Goal: Task Accomplishment & Management: Manage account settings

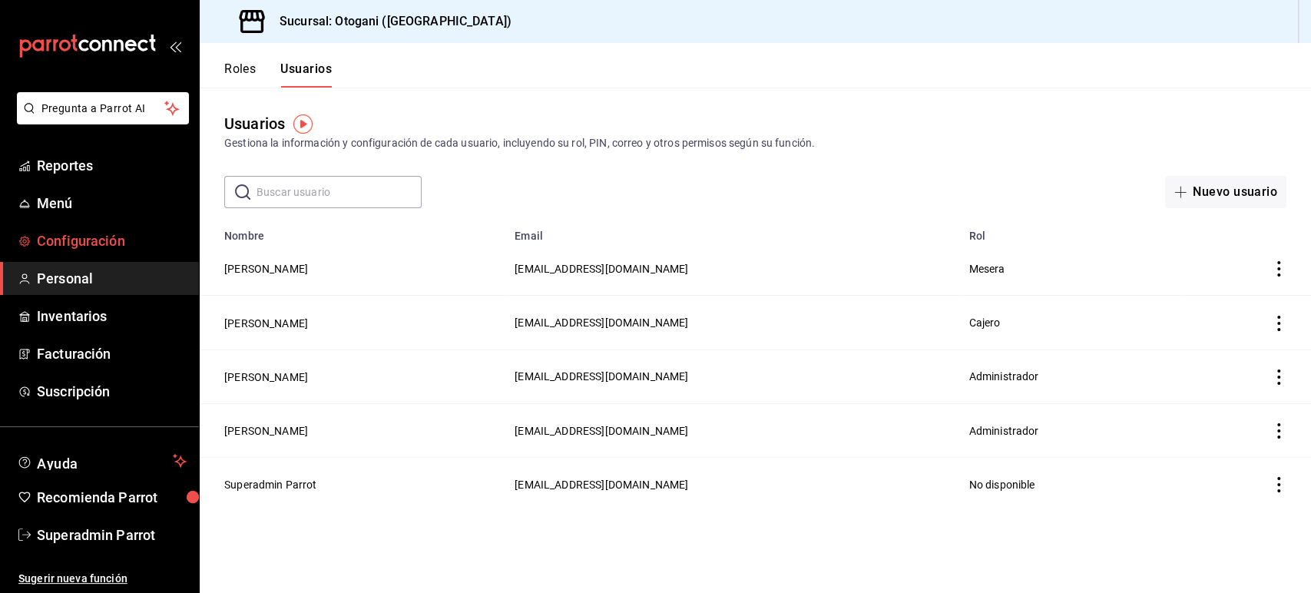
click at [115, 243] on span "Configuración" at bounding box center [112, 240] width 150 height 21
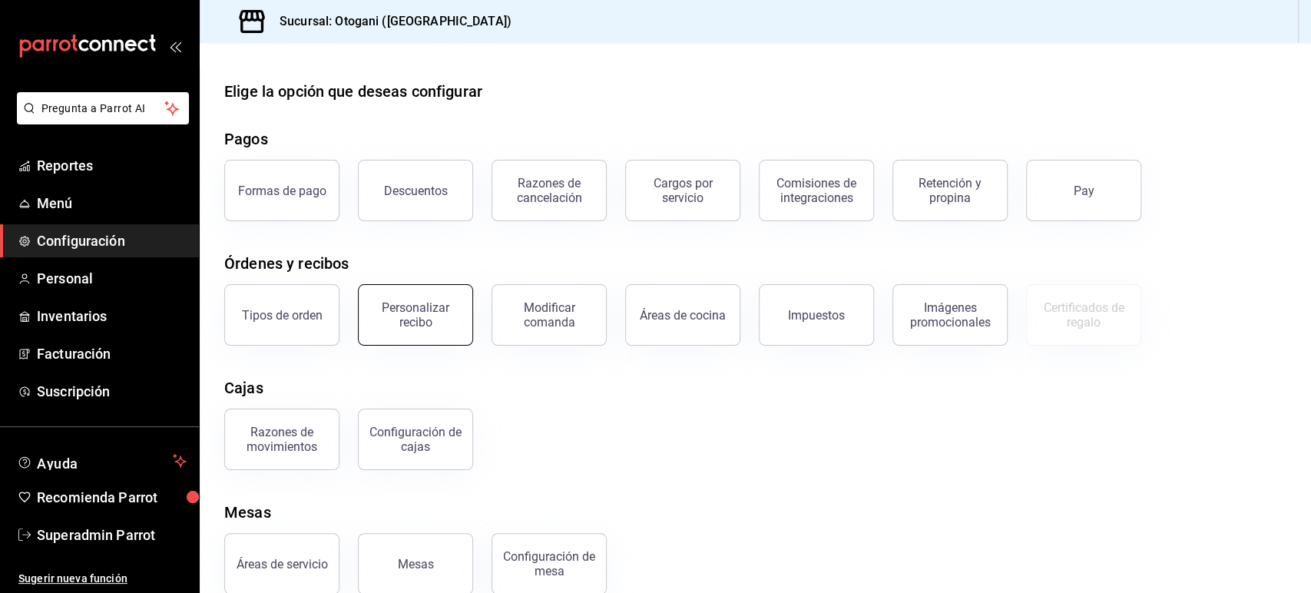
click at [430, 334] on button "Personalizar recibo" at bounding box center [415, 314] width 115 height 61
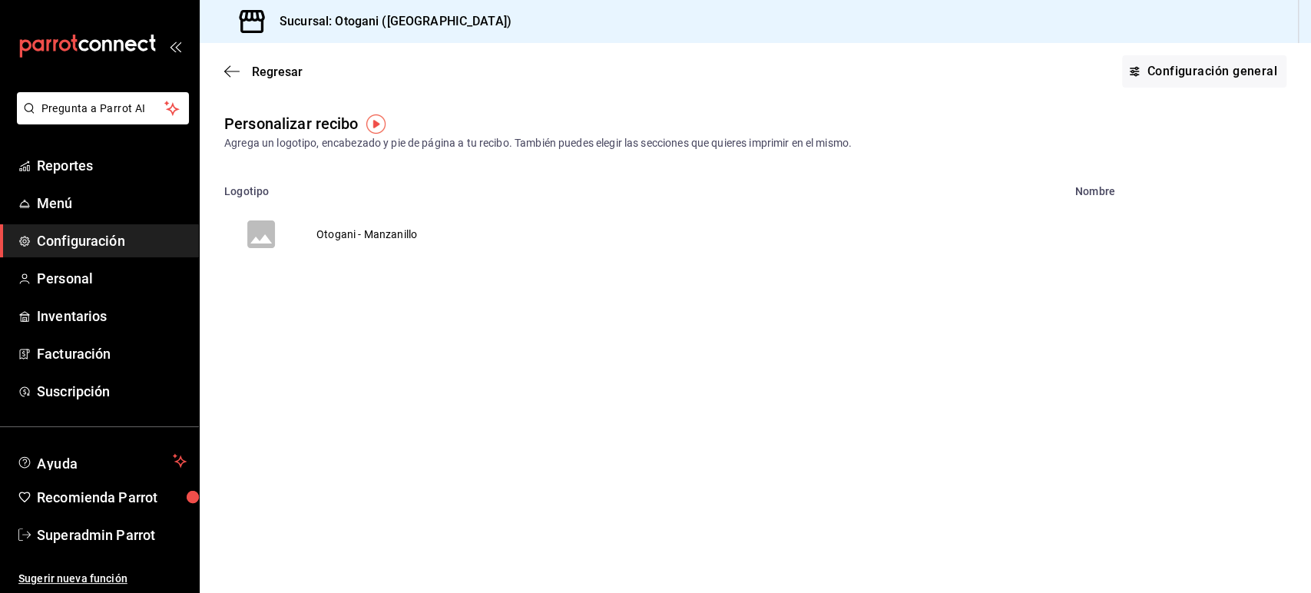
click at [405, 239] on td "Otogani - Manzanillo" at bounding box center [366, 234] width 137 height 74
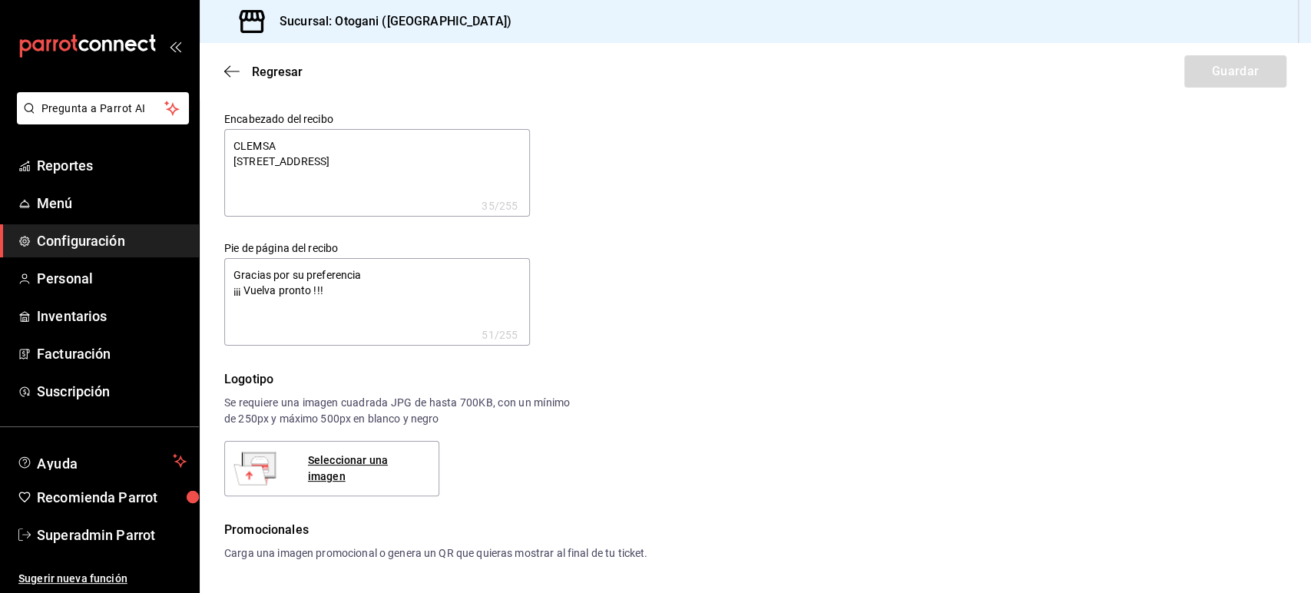
type textarea "x"
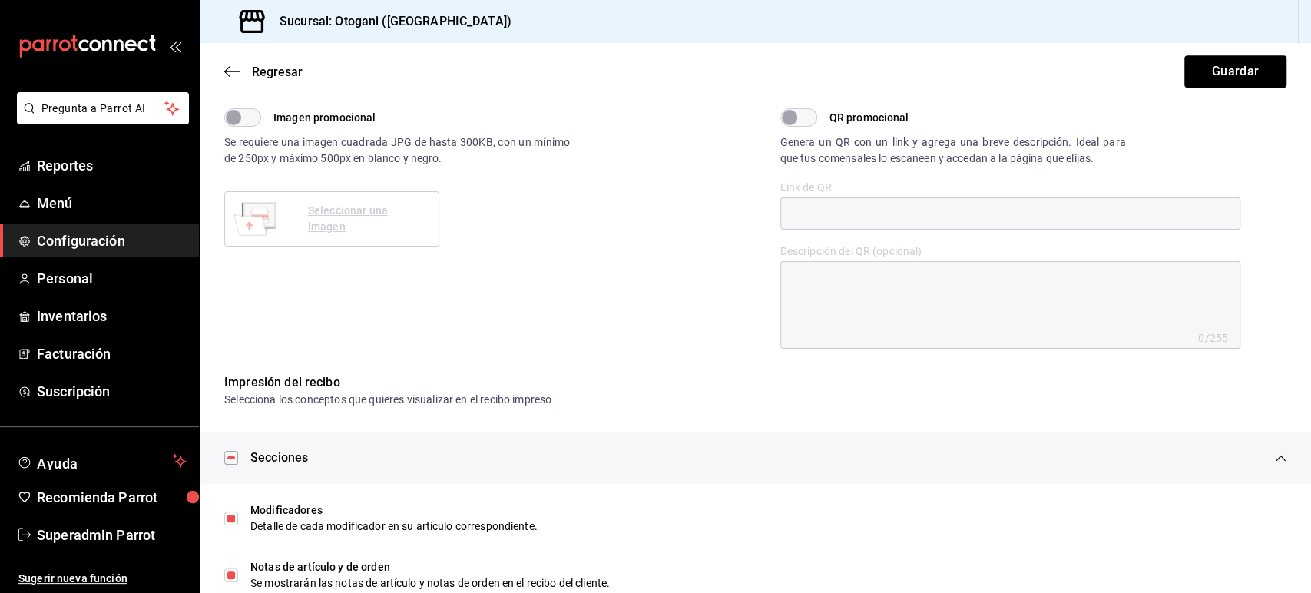
scroll to position [703, 0]
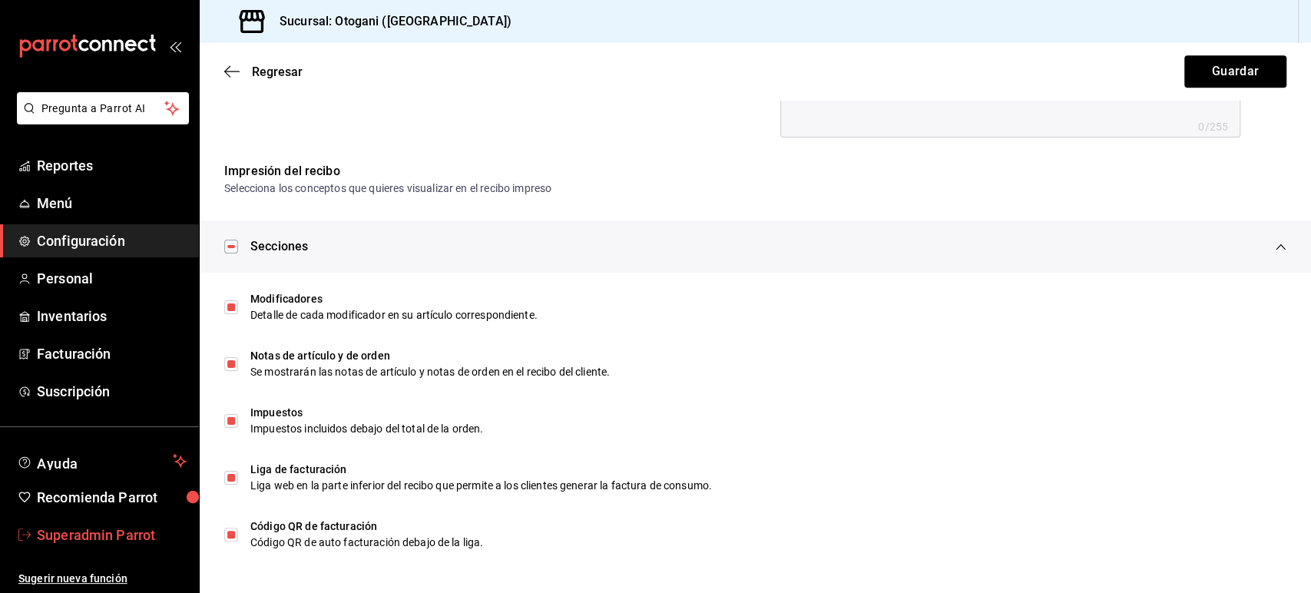
click at [117, 527] on span "Superadmin Parrot" at bounding box center [112, 534] width 150 height 21
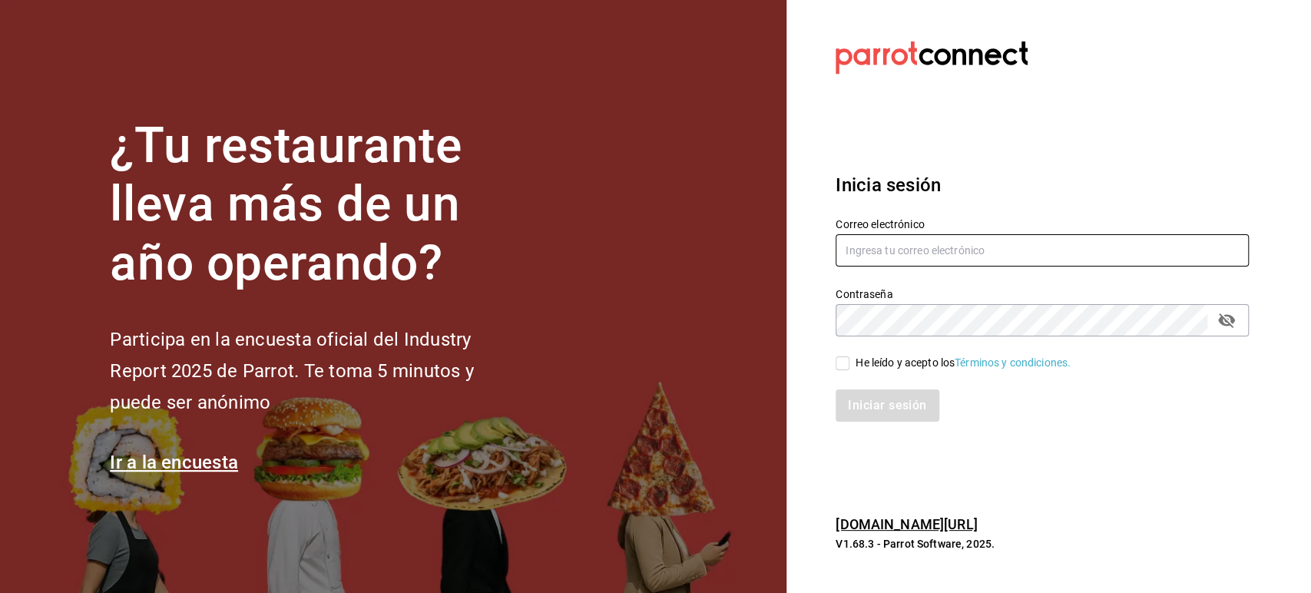
click at [900, 257] on input "text" at bounding box center [1041, 250] width 413 height 32
paste input "lunamediacafe@paseojardines.com"
type input "lunamediacafe@paseojardines.com"
click at [852, 362] on span "He leído y acepto los Términos y condiciones." at bounding box center [959, 363] width 221 height 16
click at [849, 362] on input "He leído y acepto los Términos y condiciones." at bounding box center [842, 363] width 14 height 14
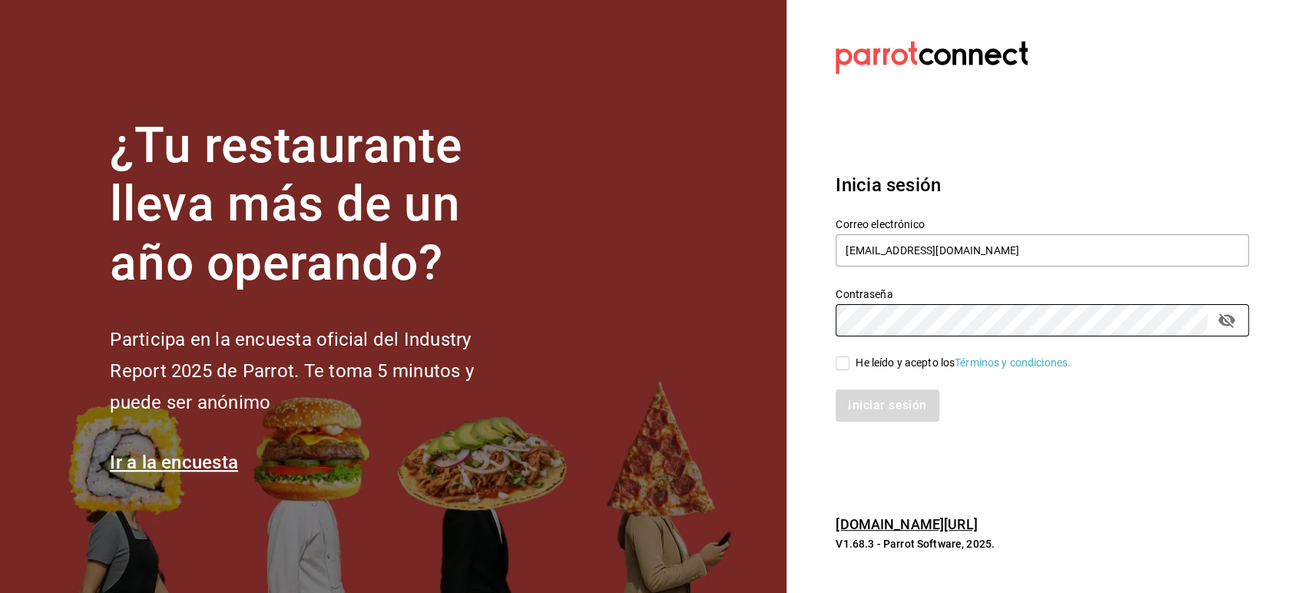
checkbox input "true"
click at [872, 399] on button "Iniciar sesión" at bounding box center [887, 405] width 104 height 32
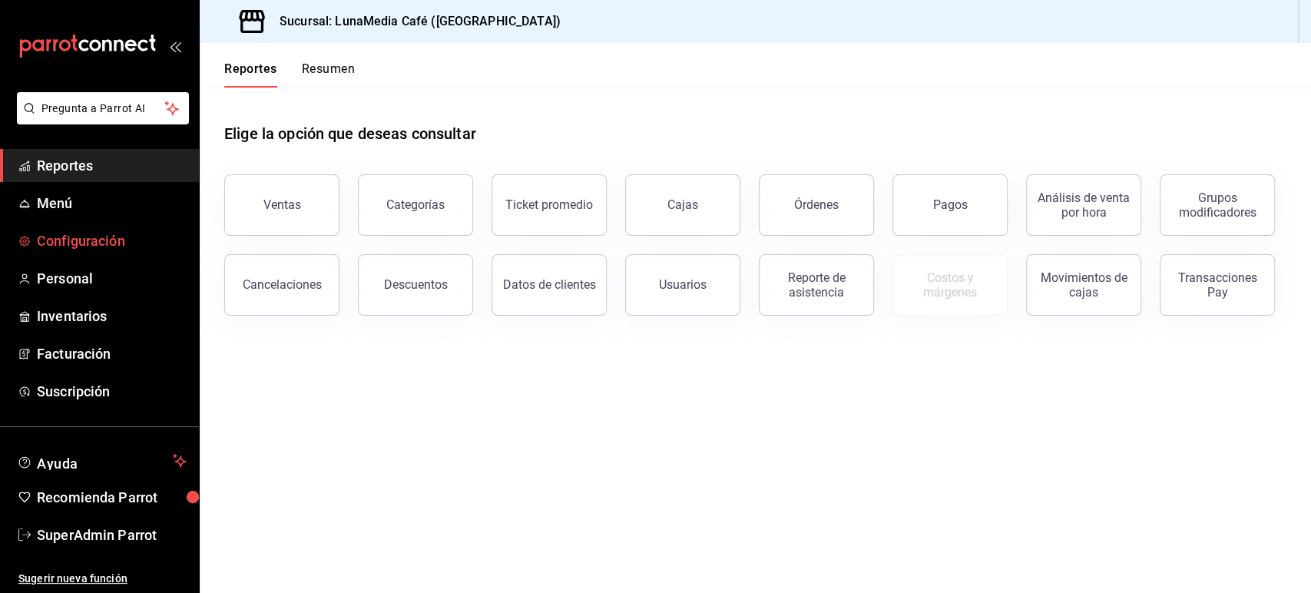
click at [118, 240] on span "Configuración" at bounding box center [112, 240] width 150 height 21
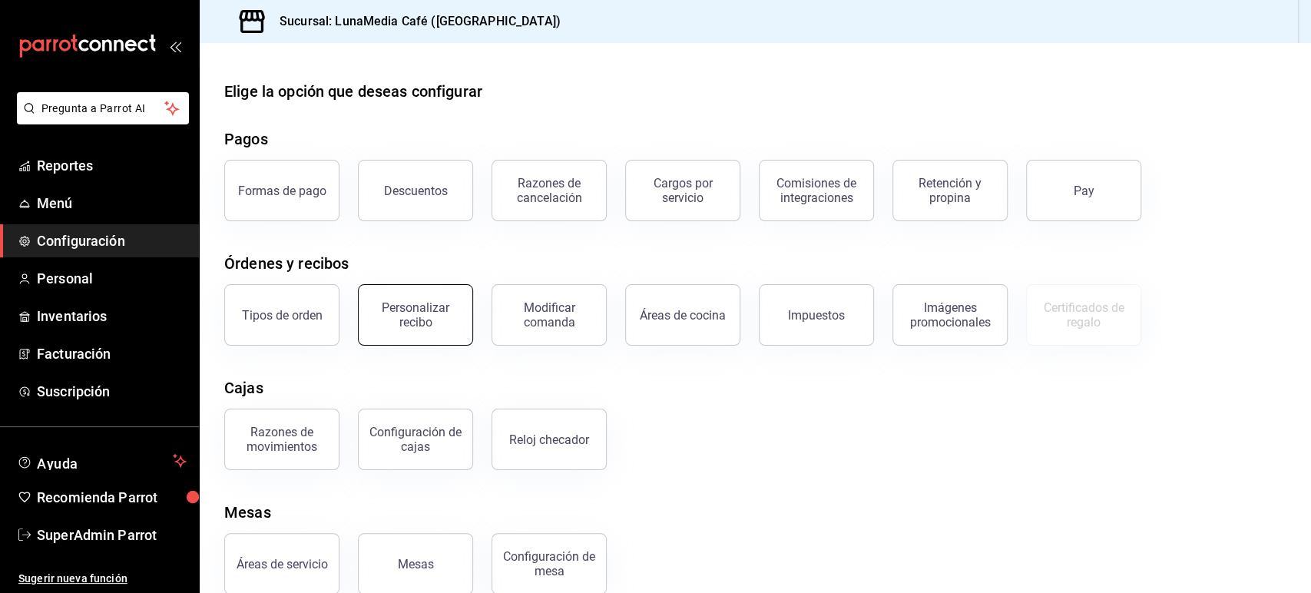
click at [425, 324] on div "Personalizar recibo" at bounding box center [415, 314] width 95 height 29
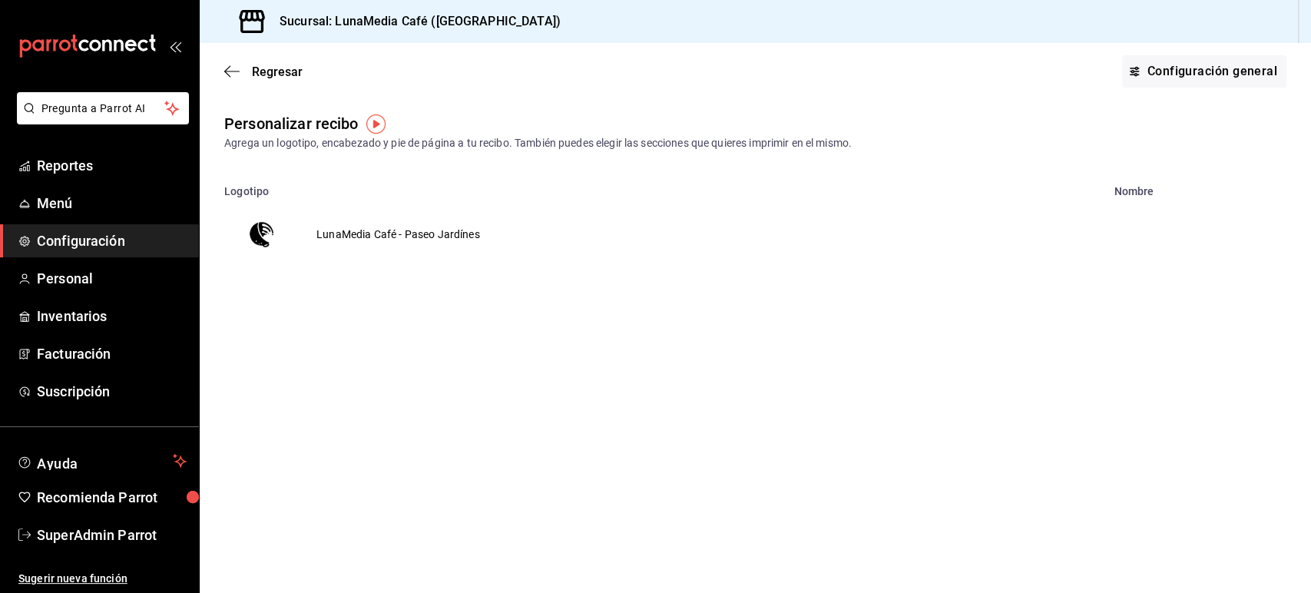
click at [381, 232] on td "LunaMedia Café - Paseo Jardínes" at bounding box center [398, 234] width 200 height 74
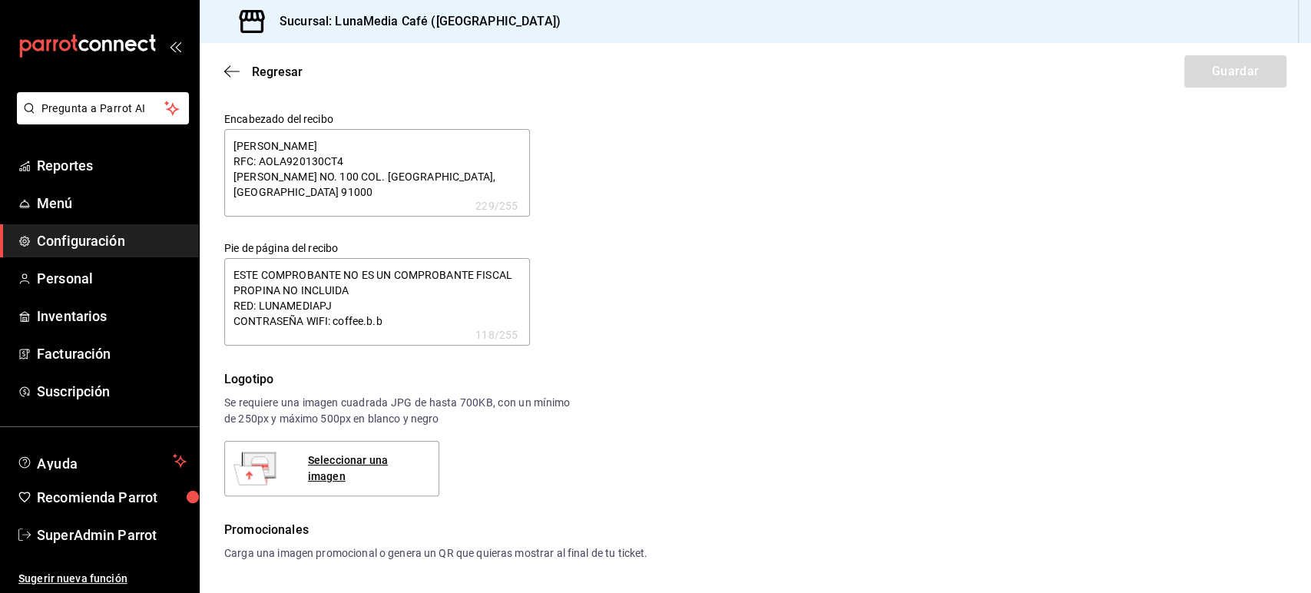
type textarea "x"
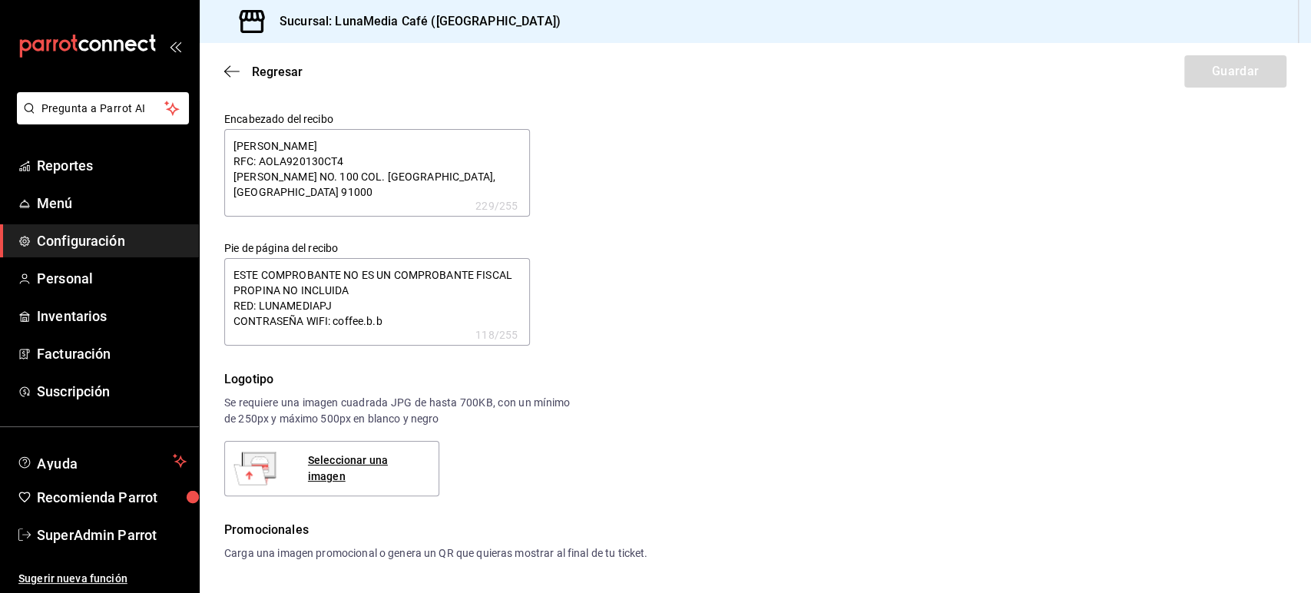
type textarea "x"
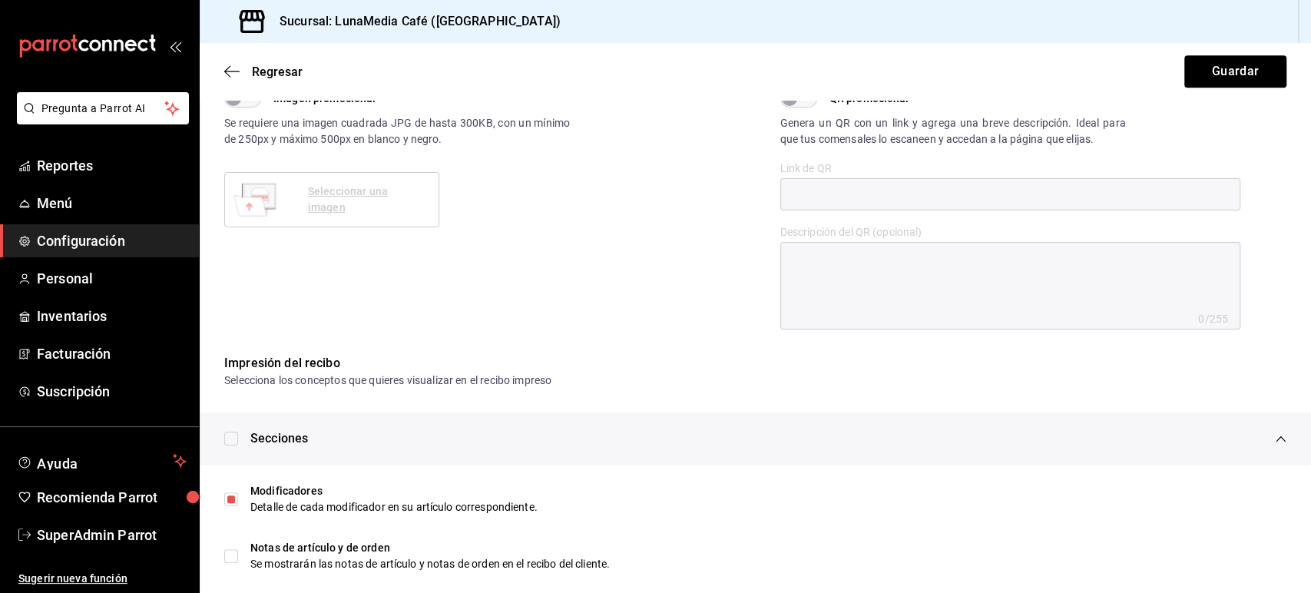
scroll to position [505, 0]
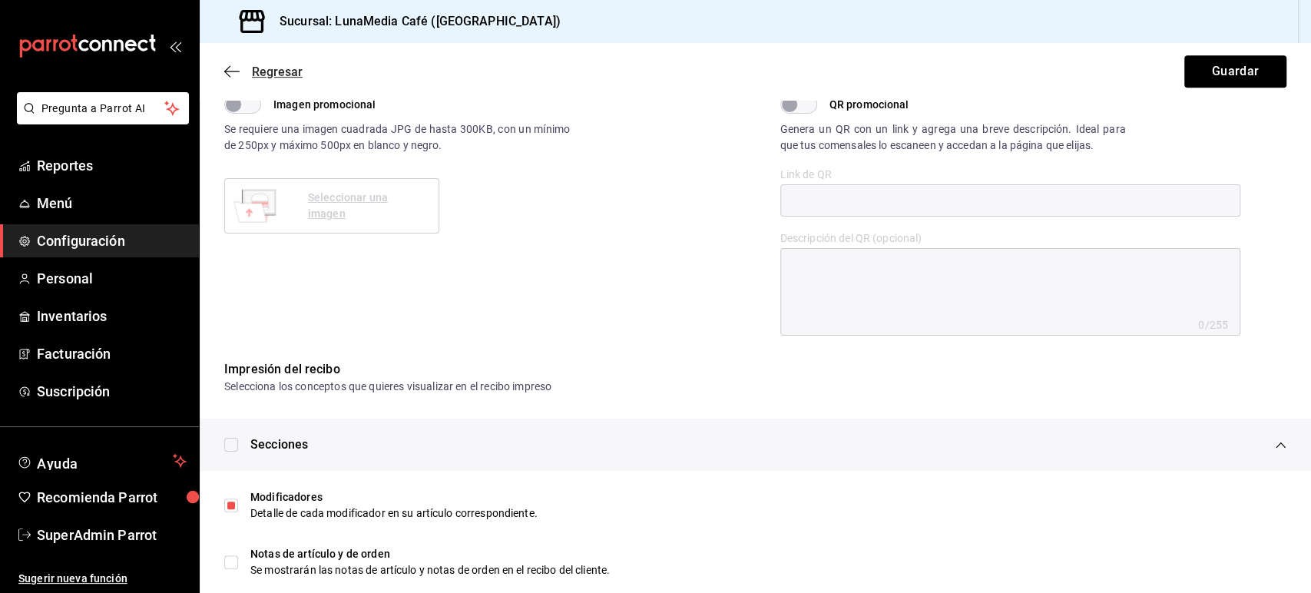
click at [232, 71] on icon "button" at bounding box center [231, 72] width 15 height 14
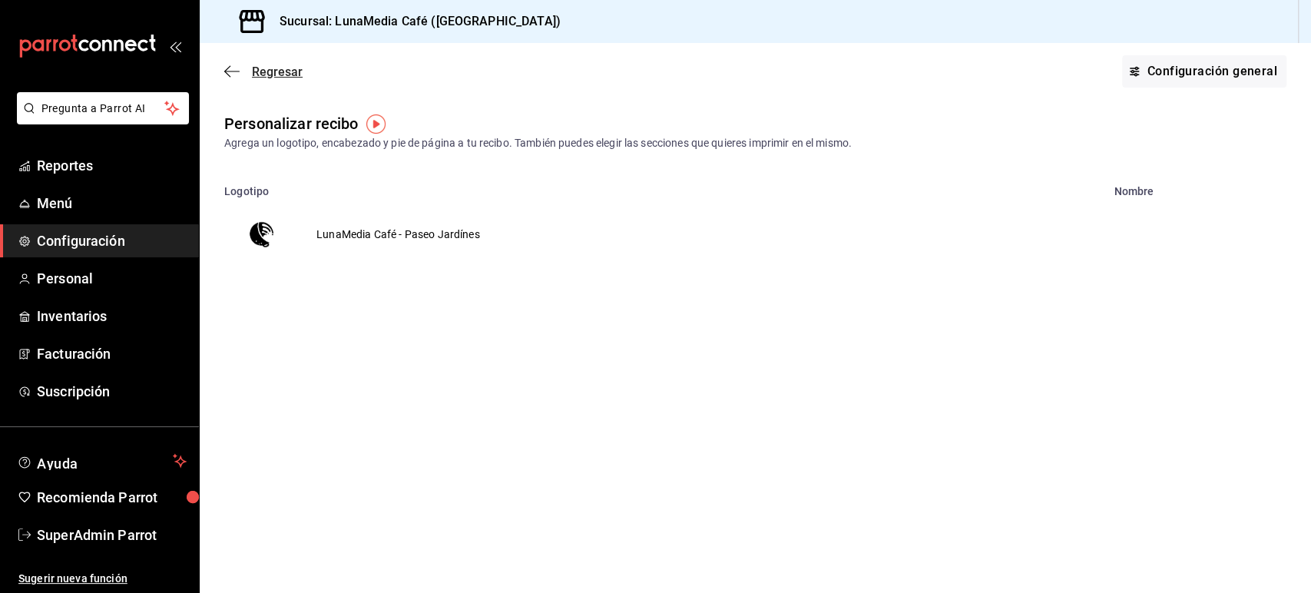
click at [233, 67] on icon "button" at bounding box center [231, 72] width 15 height 14
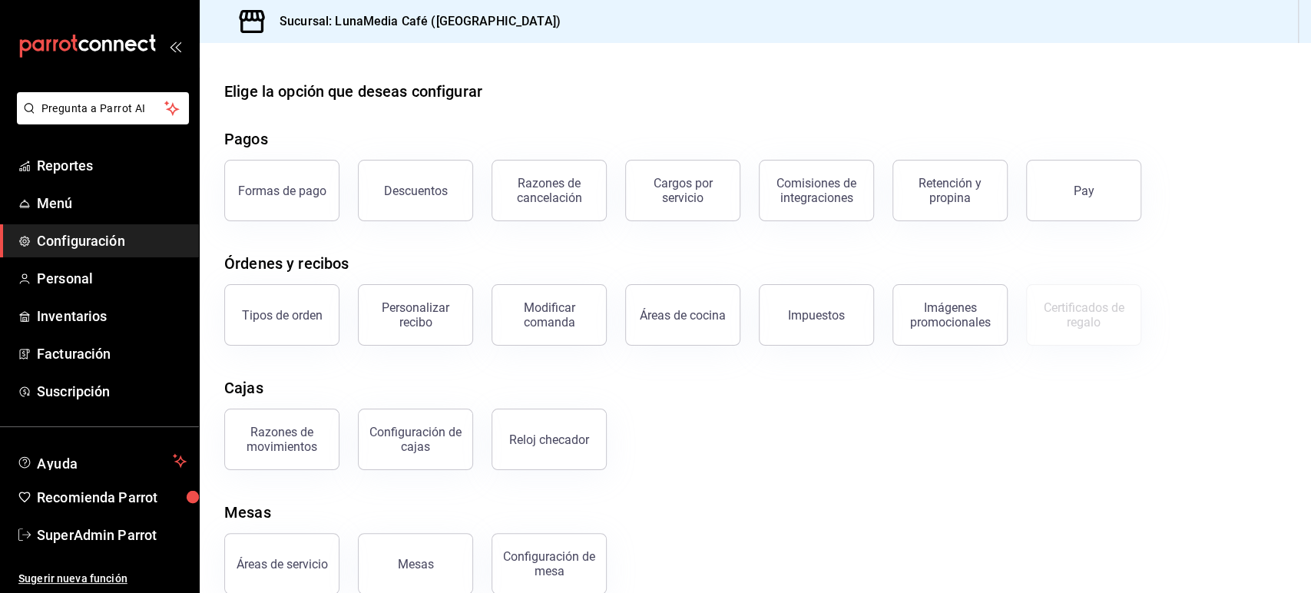
click at [527, 371] on div "Elige la opción que deseas configurar Pagos Formas de pago Descuentos Razones d…" at bounding box center [755, 337] width 1111 height 514
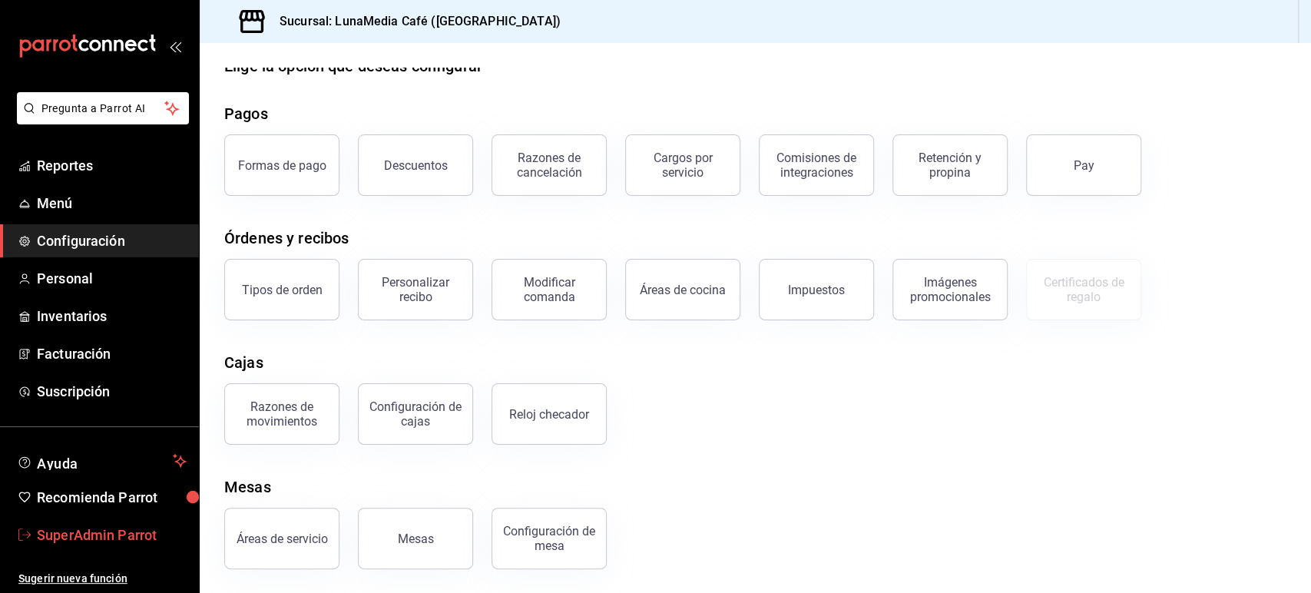
click at [93, 535] on span "SuperAdmin Parrot" at bounding box center [112, 534] width 150 height 21
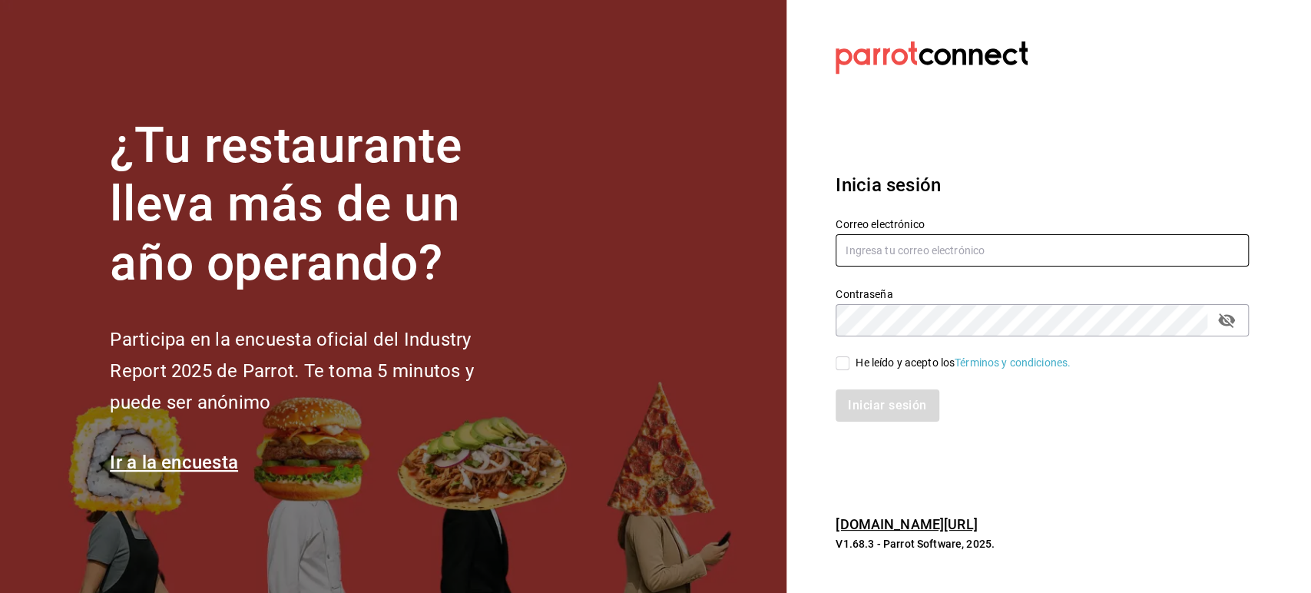
click at [916, 253] on input "text" at bounding box center [1041, 250] width 413 height 32
paste input "[EMAIL_ADDRESS][DOMAIN_NAME]"
type input "[EMAIL_ADDRESS][DOMAIN_NAME]"
click at [859, 358] on div "He leído y acepto los Términos y condiciones." at bounding box center [962, 363] width 215 height 16
click at [849, 358] on input "He leído y acepto los Términos y condiciones." at bounding box center [842, 363] width 14 height 14
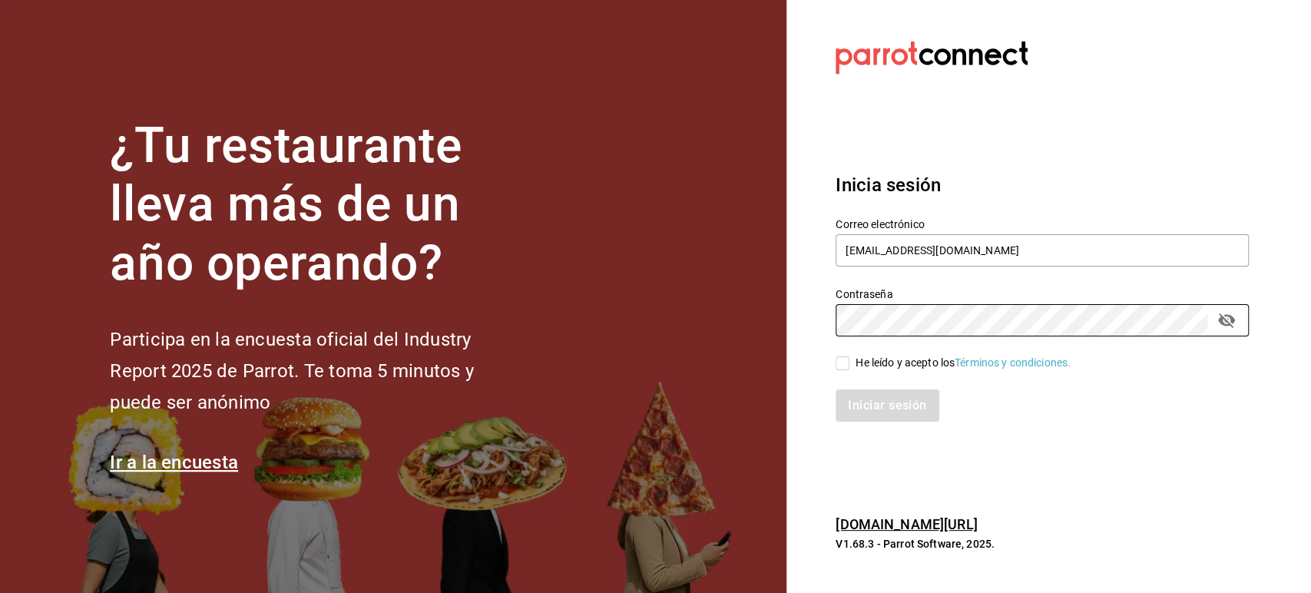
checkbox input "true"
click at [862, 408] on button "Iniciar sesión" at bounding box center [887, 405] width 104 height 32
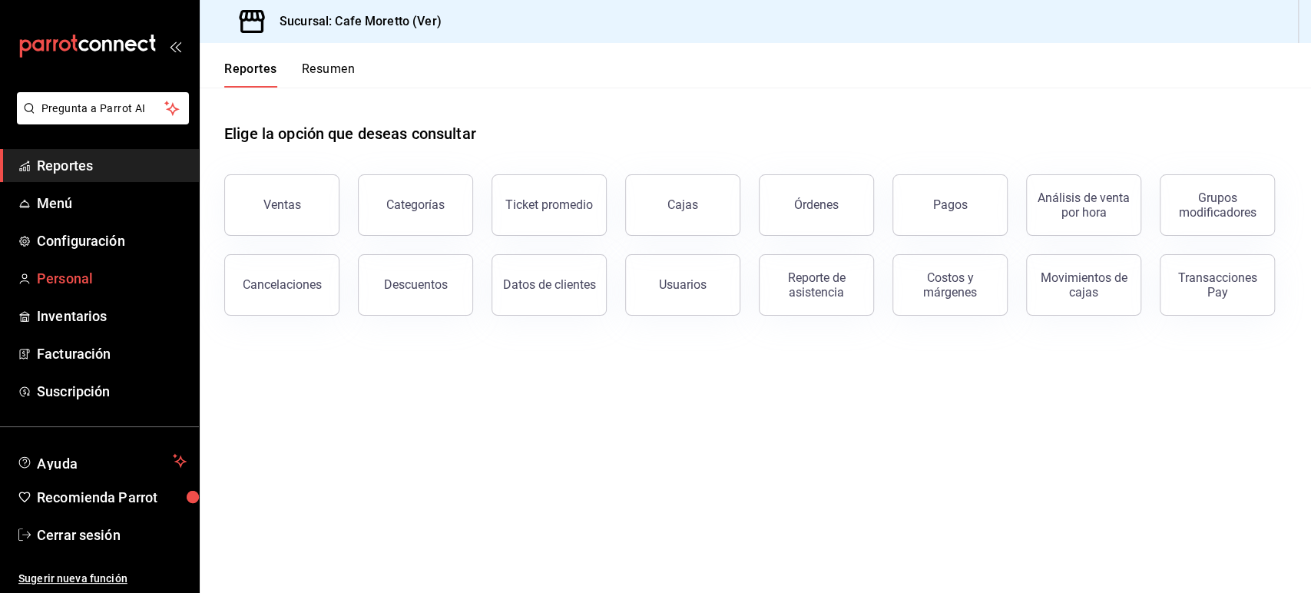
click at [117, 279] on span "Personal" at bounding box center [112, 278] width 150 height 21
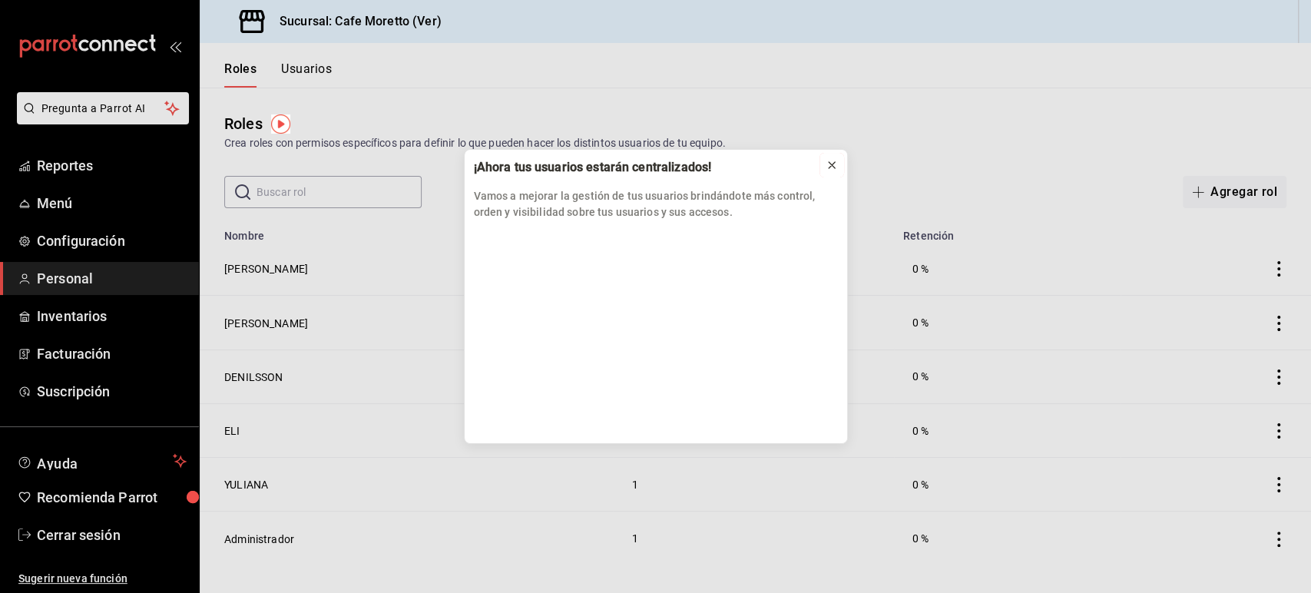
click at [834, 164] on icon at bounding box center [831, 165] width 12 height 12
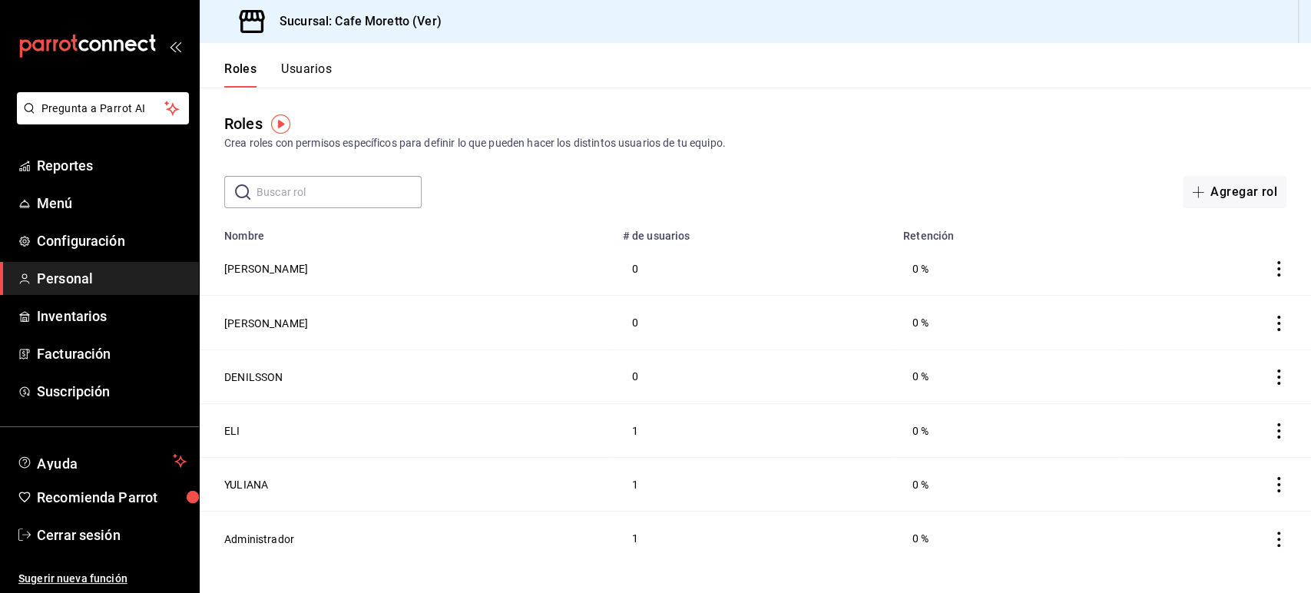
click at [322, 72] on button "Usuarios" at bounding box center [306, 74] width 51 height 26
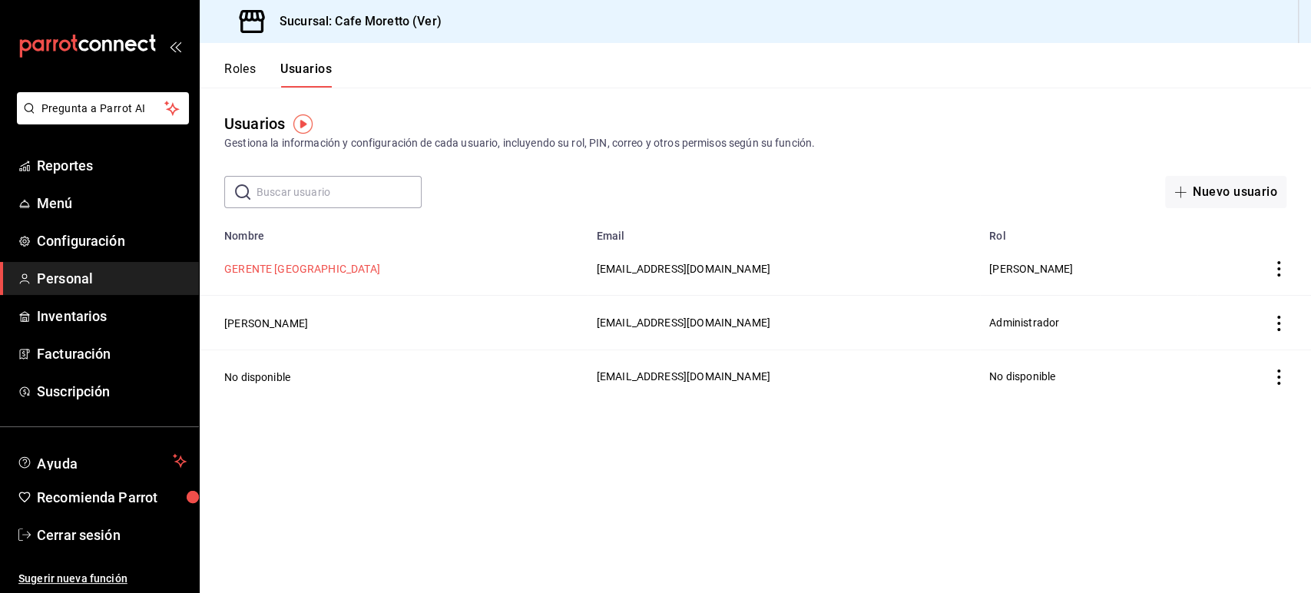
click at [301, 266] on button "GERENTE [GEOGRAPHIC_DATA]" at bounding box center [302, 268] width 156 height 15
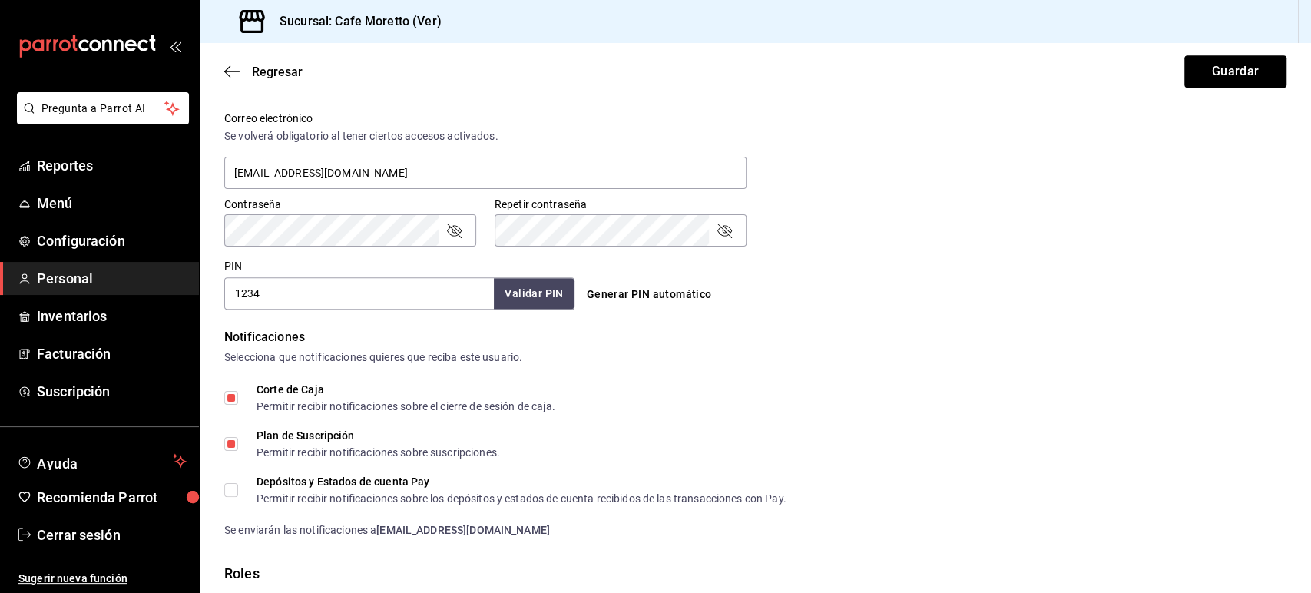
scroll to position [758, 0]
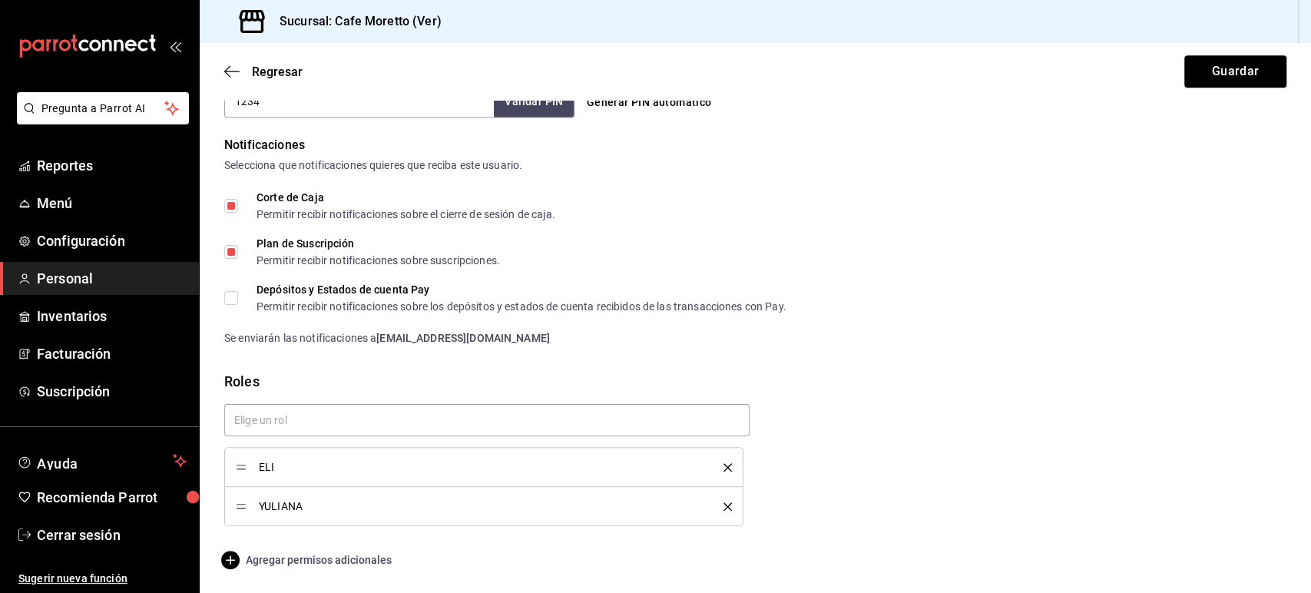
click at [338, 561] on span "Agregar permisos adicionales" at bounding box center [307, 560] width 167 height 18
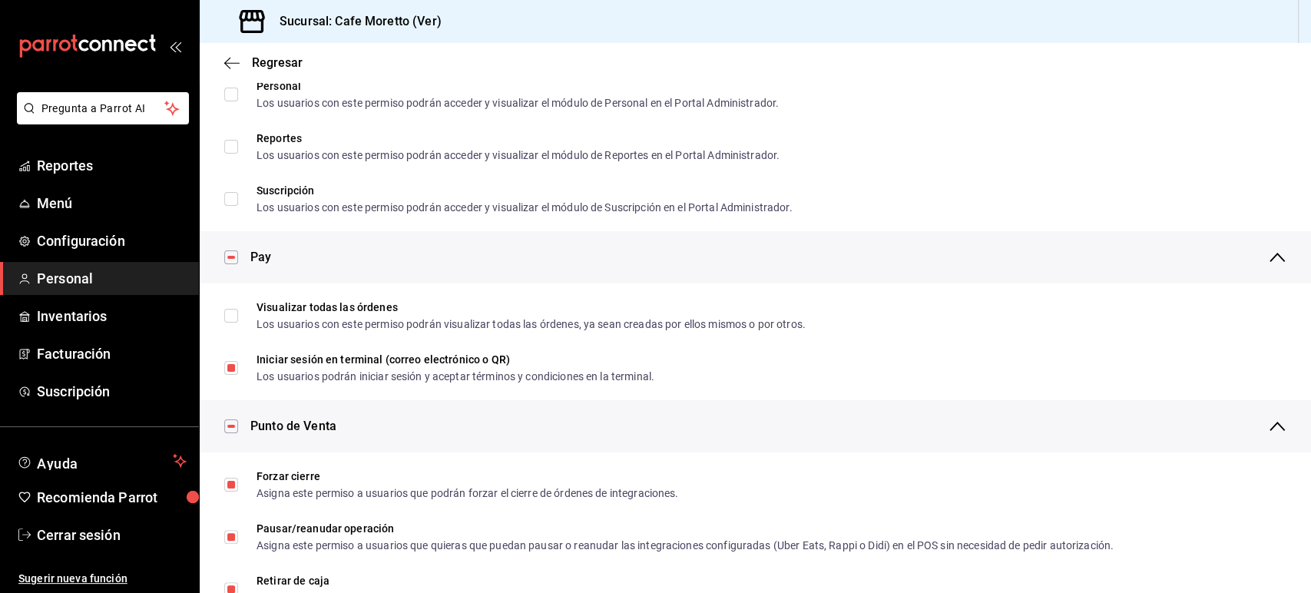
scroll to position [955, 0]
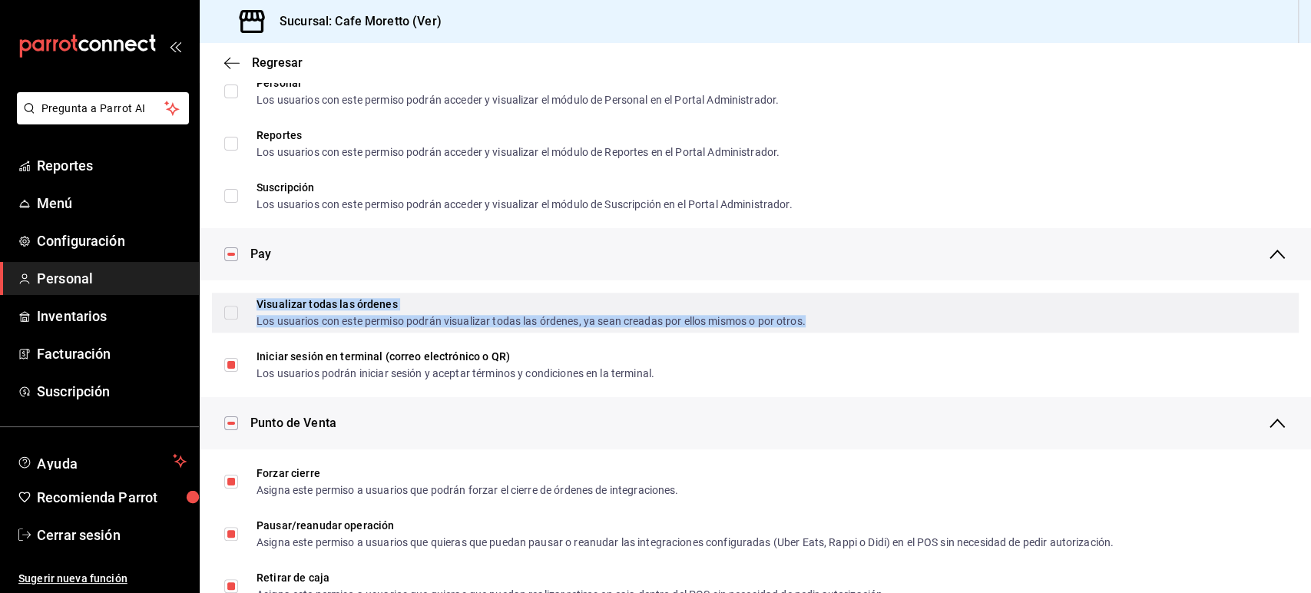
click at [273, 309] on div "Visualizar todas las órdenes" at bounding box center [530, 304] width 549 height 11
checkbox input "false"
checkbox input "true"
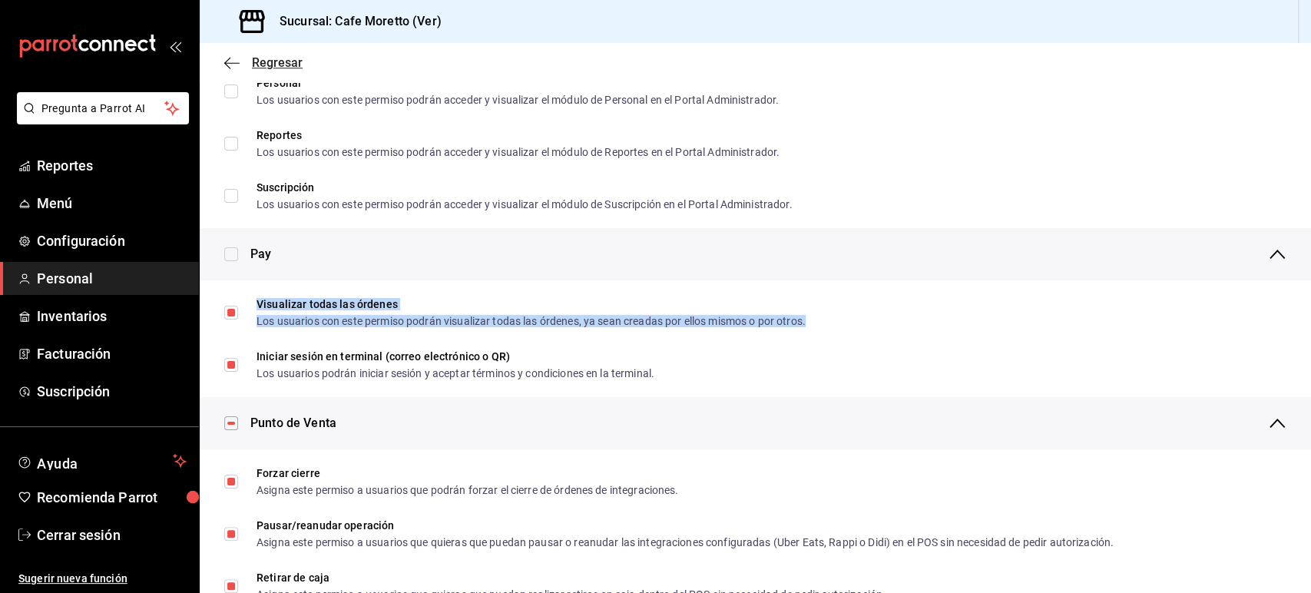
click at [234, 60] on icon "button" at bounding box center [231, 63] width 15 height 14
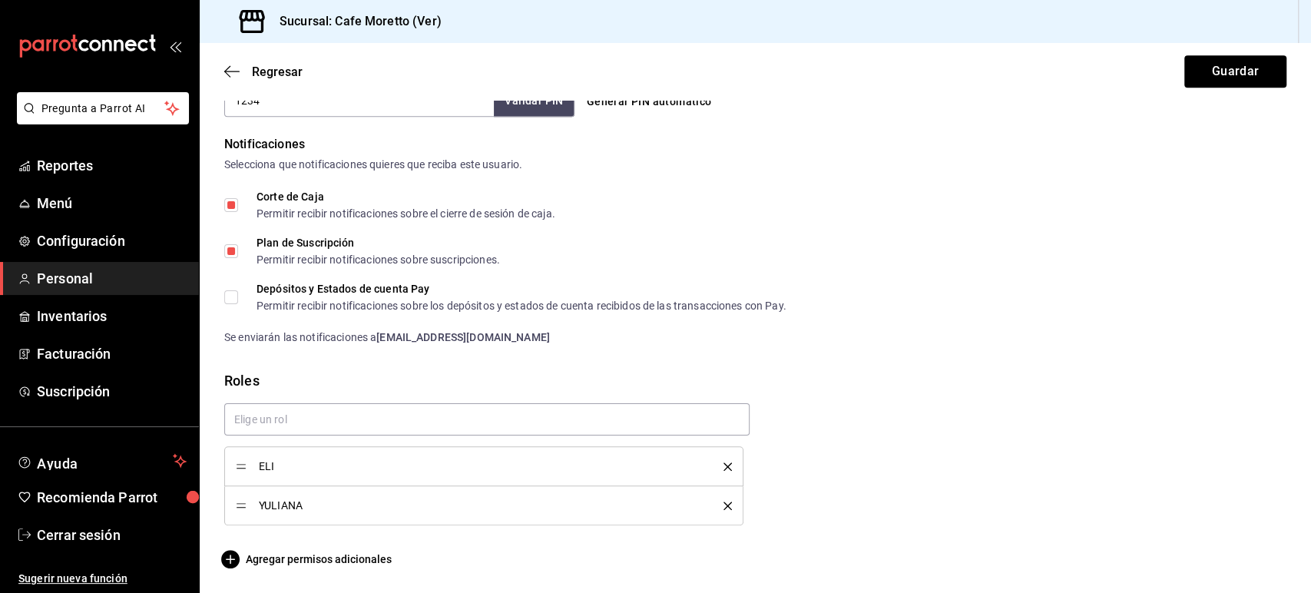
scroll to position [758, 0]
click at [1216, 71] on button "Guardar" at bounding box center [1235, 71] width 102 height 32
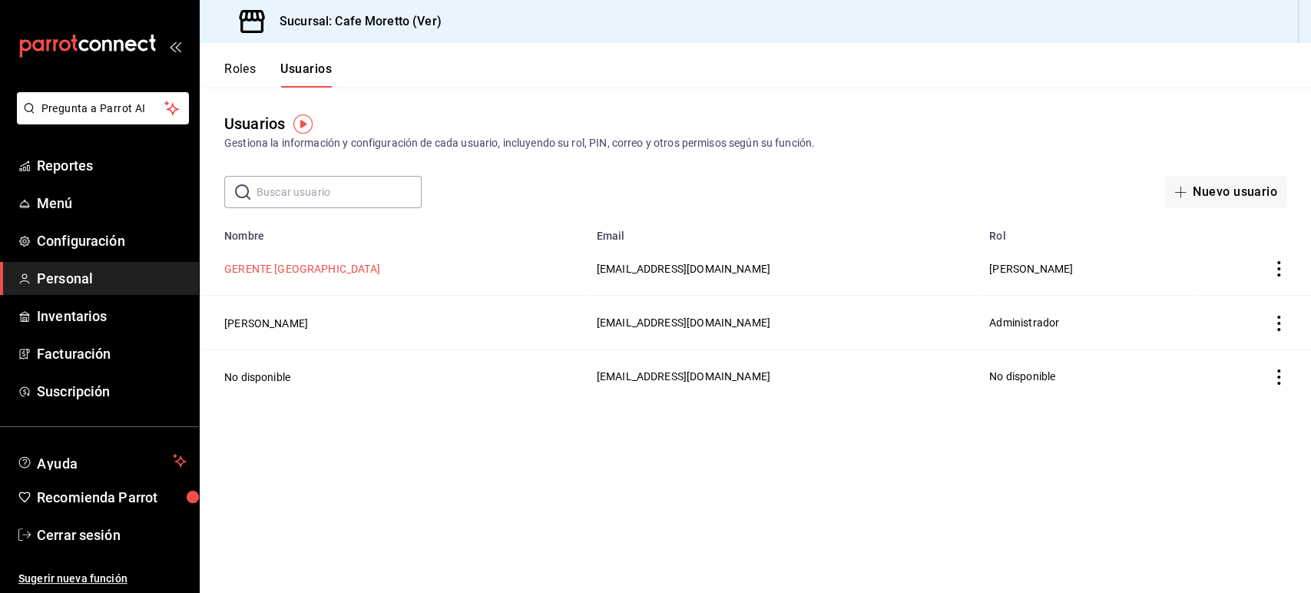
click at [307, 270] on button "GERENTE [GEOGRAPHIC_DATA]" at bounding box center [302, 268] width 156 height 15
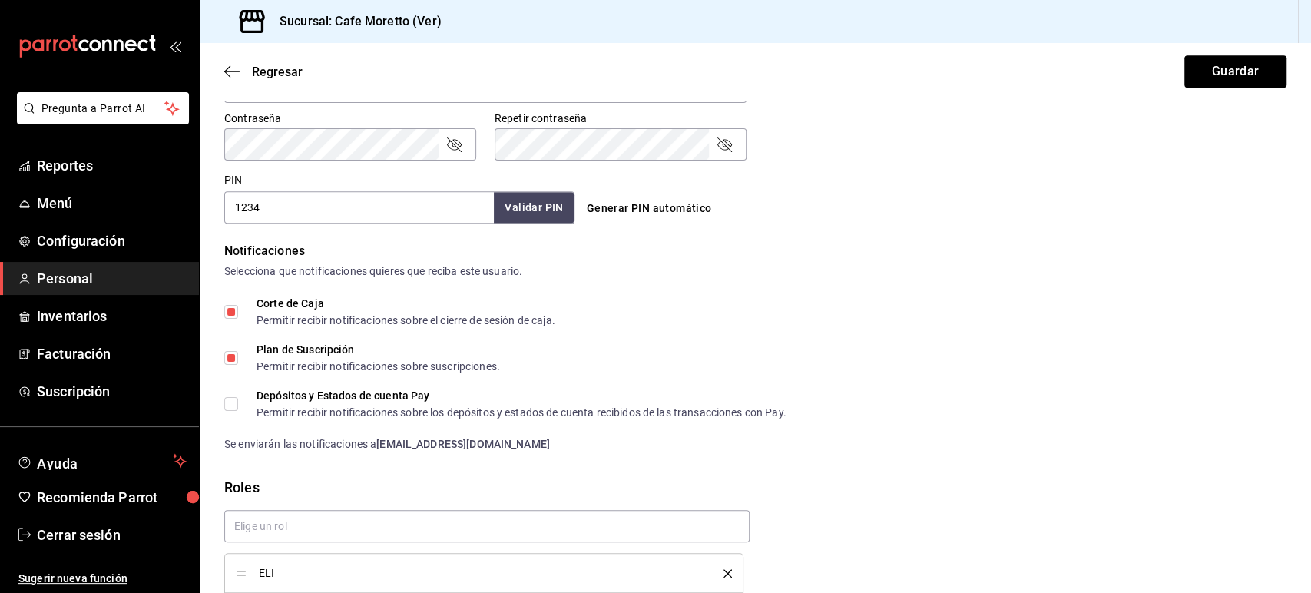
scroll to position [758, 0]
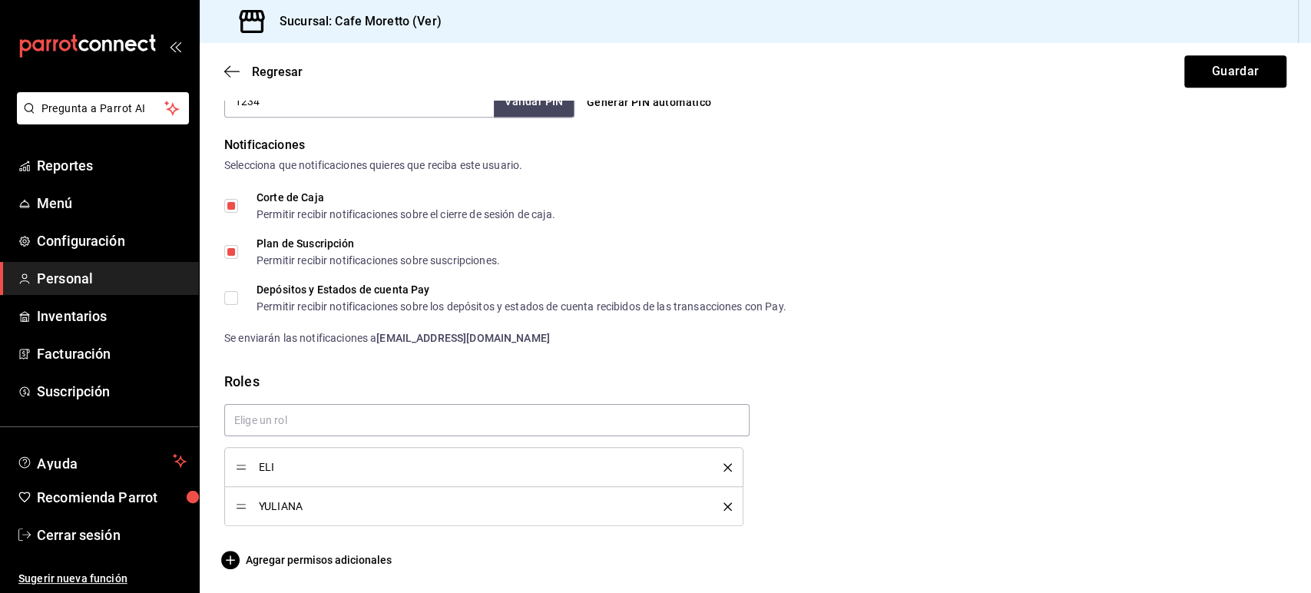
click at [344, 552] on span "Agregar permisos adicionales" at bounding box center [307, 560] width 167 height 18
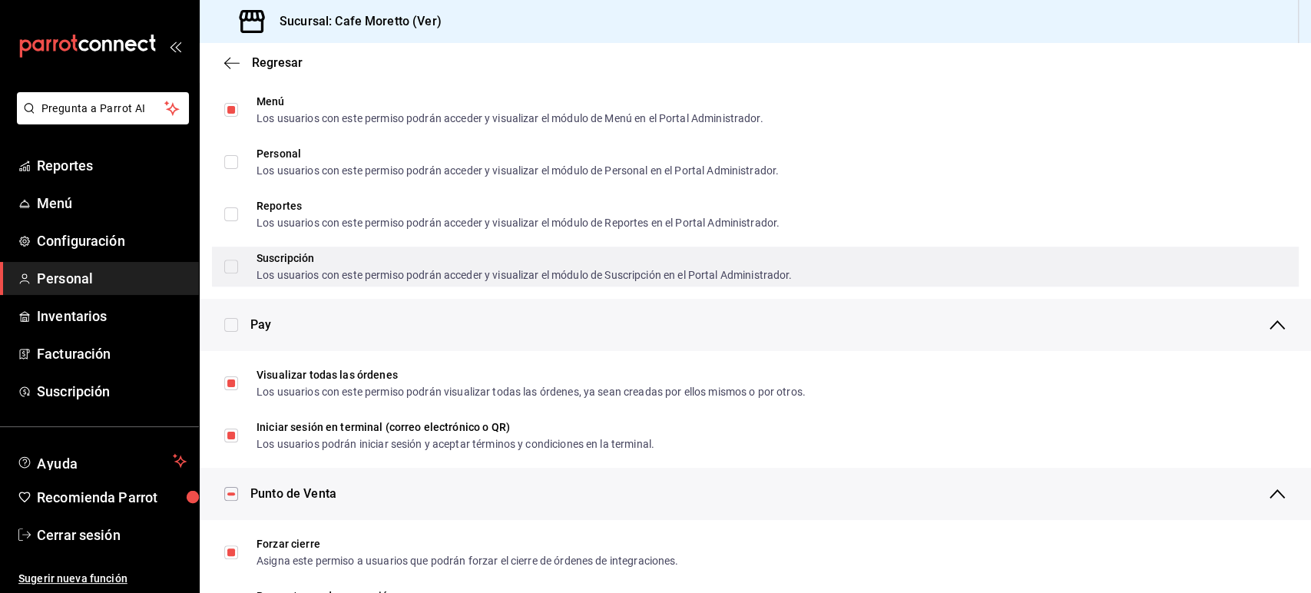
scroll to position [905, 0]
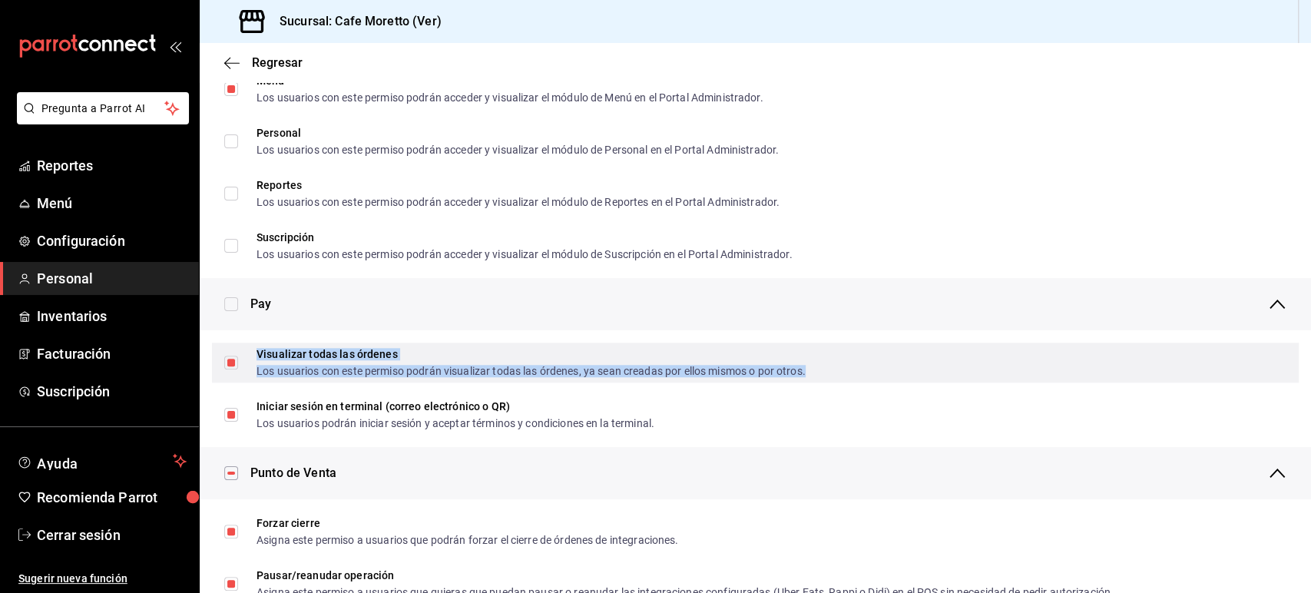
click at [295, 367] on div "Los usuarios con este permiso podrán visualizar todas las órdenes, ya sean crea…" at bounding box center [530, 371] width 549 height 11
checkbox input "true"
checkbox input "false"
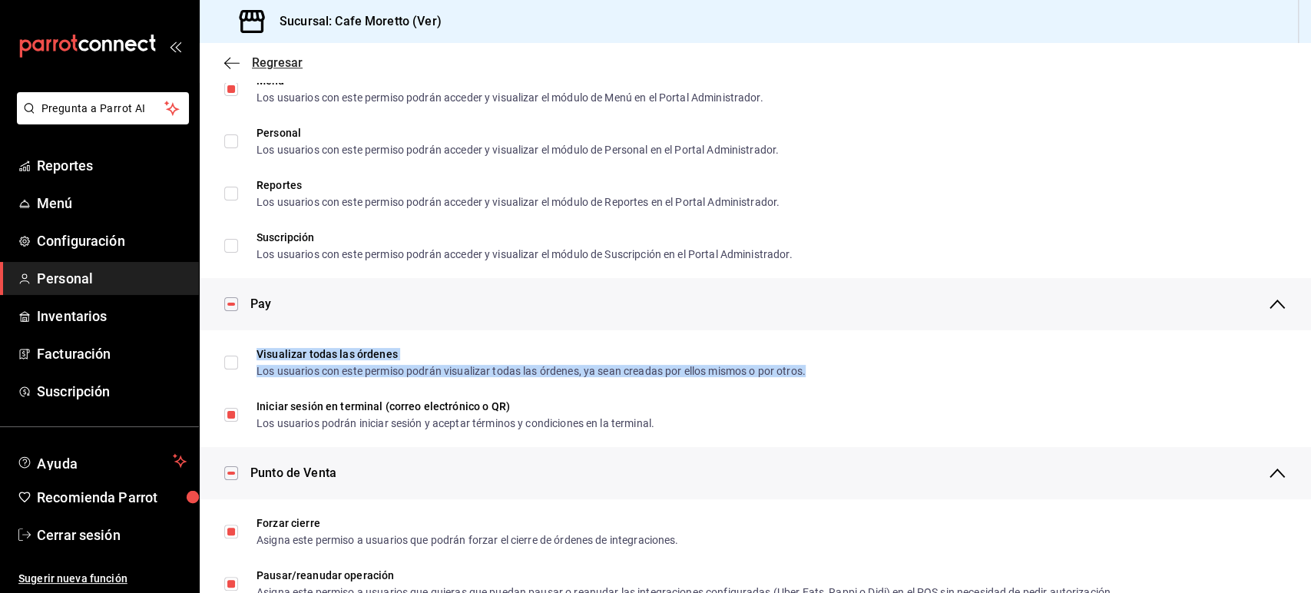
click at [232, 65] on icon "button" at bounding box center [231, 63] width 15 height 14
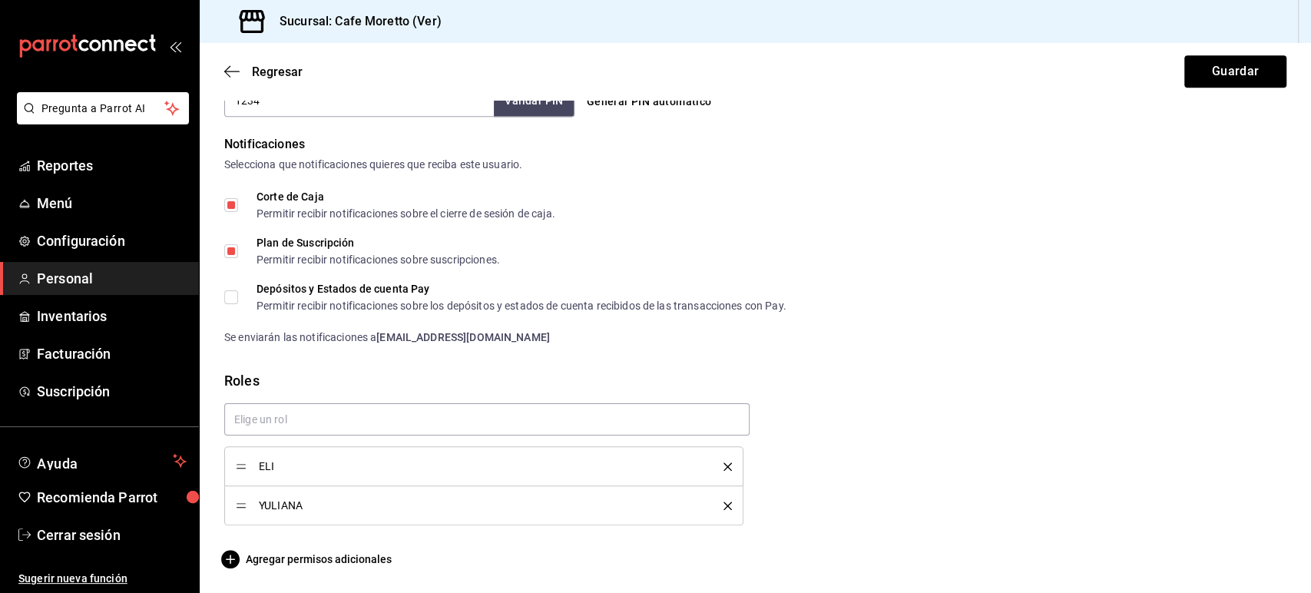
scroll to position [758, 0]
click at [1189, 67] on button "Guardar" at bounding box center [1235, 71] width 102 height 32
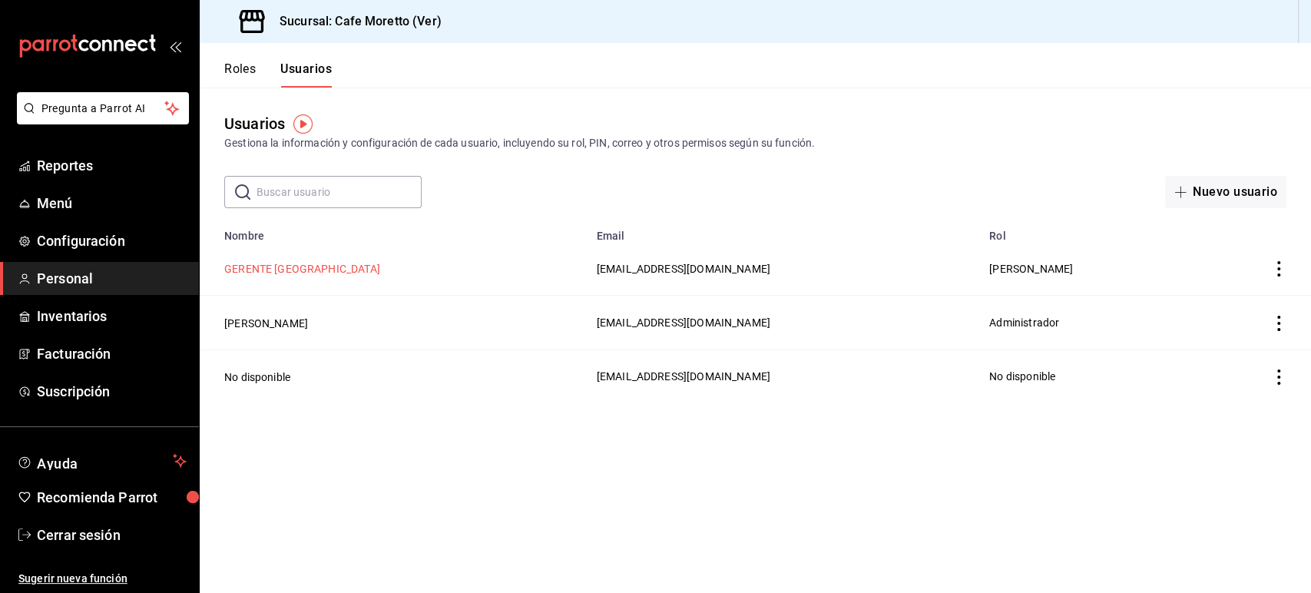
click at [316, 269] on button "GERENTE [GEOGRAPHIC_DATA]" at bounding box center [302, 268] width 156 height 15
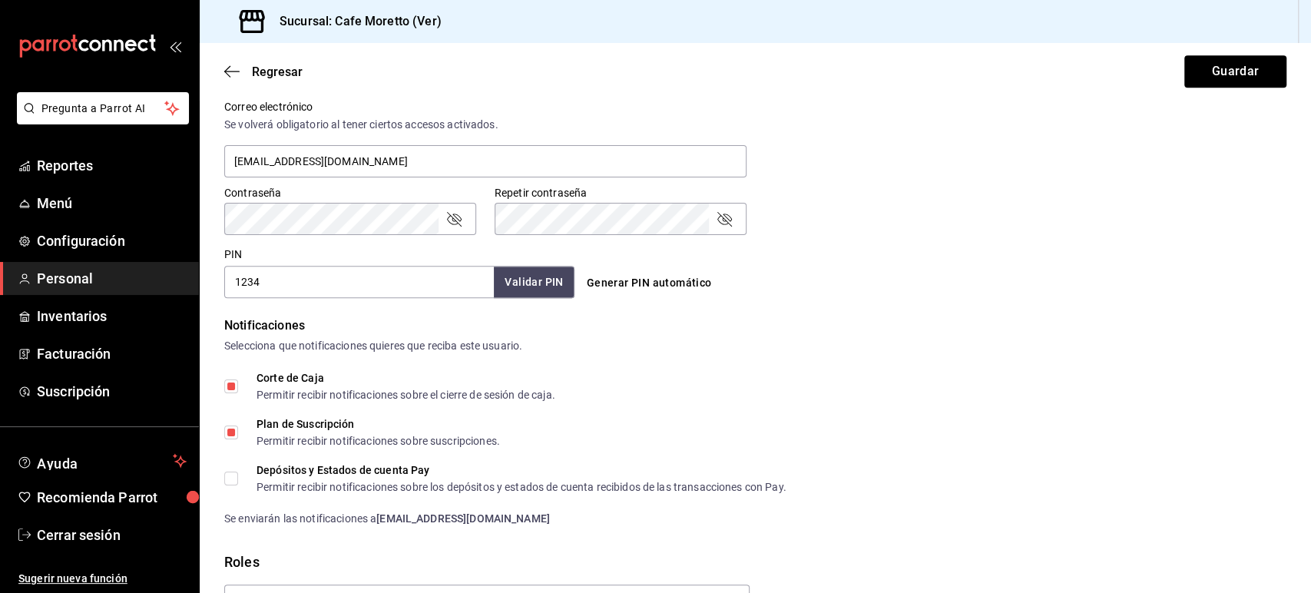
scroll to position [758, 0]
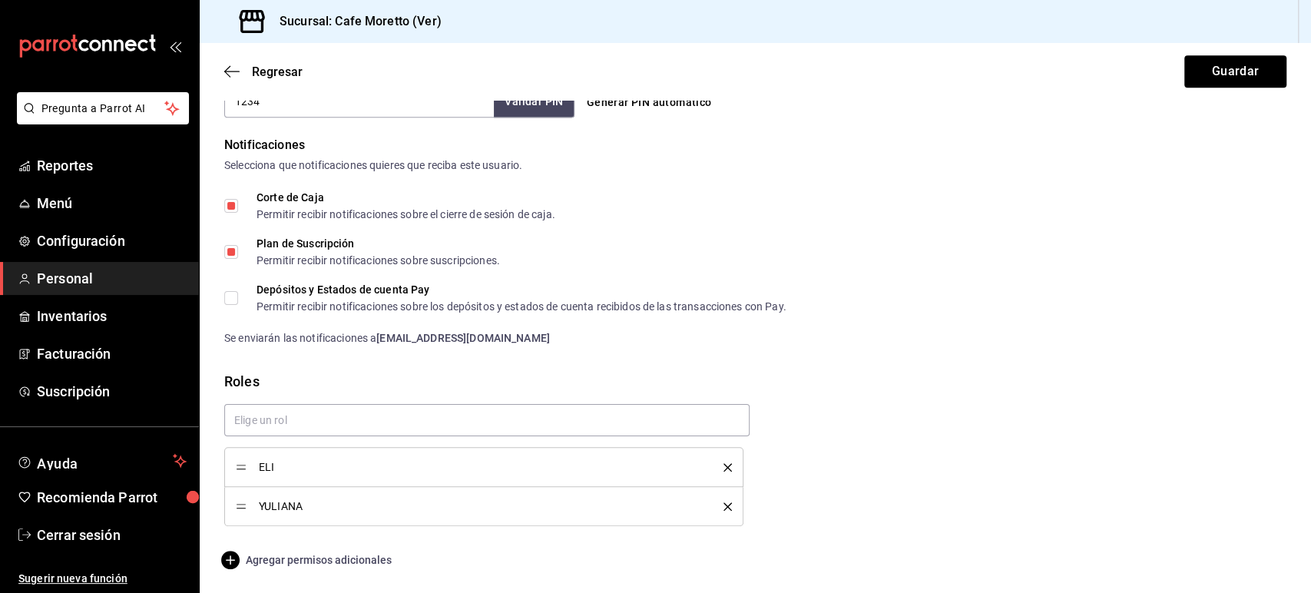
click at [337, 559] on span "Agregar permisos adicionales" at bounding box center [307, 560] width 167 height 18
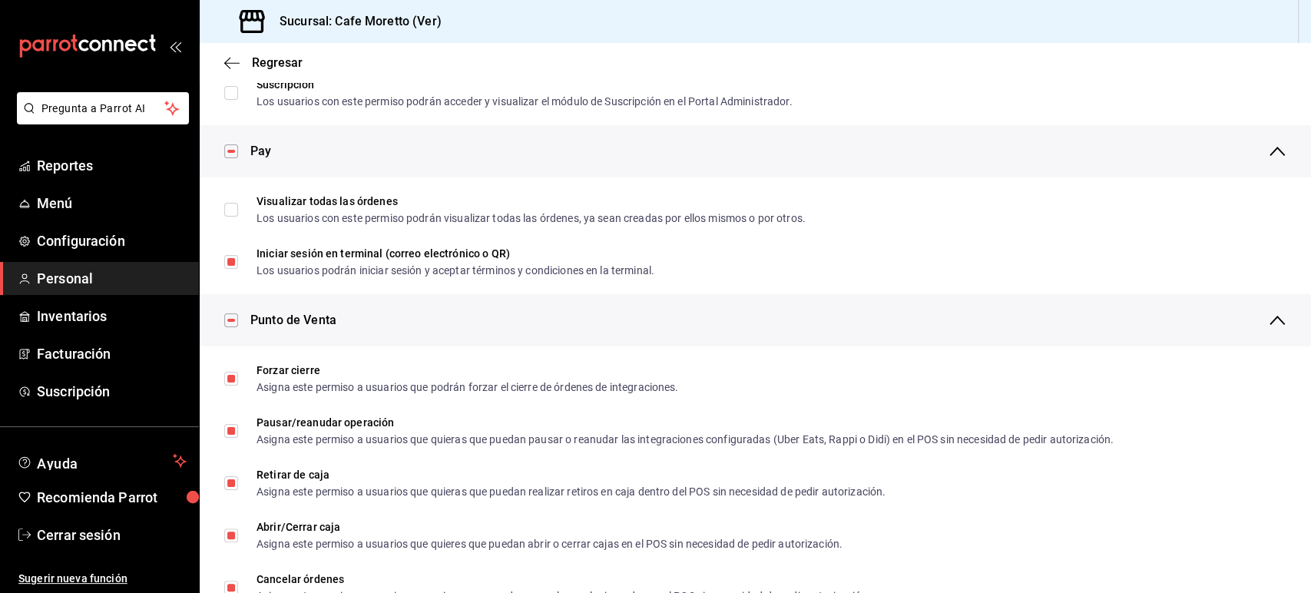
scroll to position [1057, 0]
click at [233, 60] on icon "button" at bounding box center [231, 63] width 15 height 14
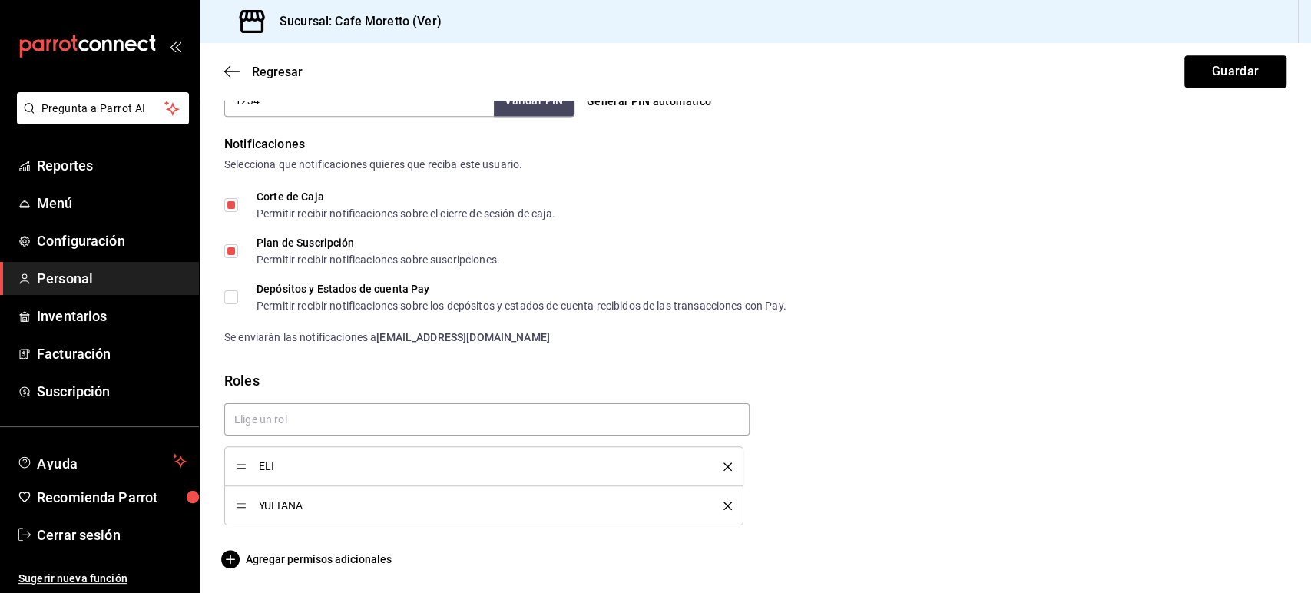
scroll to position [758, 0]
click at [228, 66] on icon "button" at bounding box center [231, 72] width 15 height 14
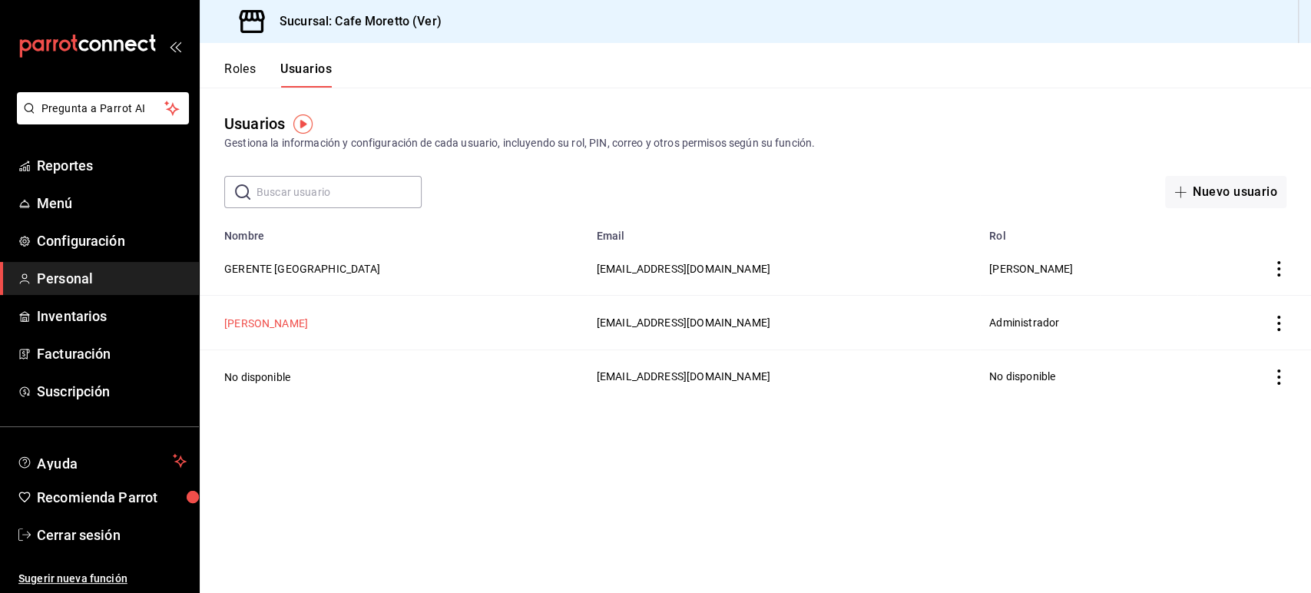
click at [279, 325] on button "[PERSON_NAME]" at bounding box center [266, 323] width 84 height 15
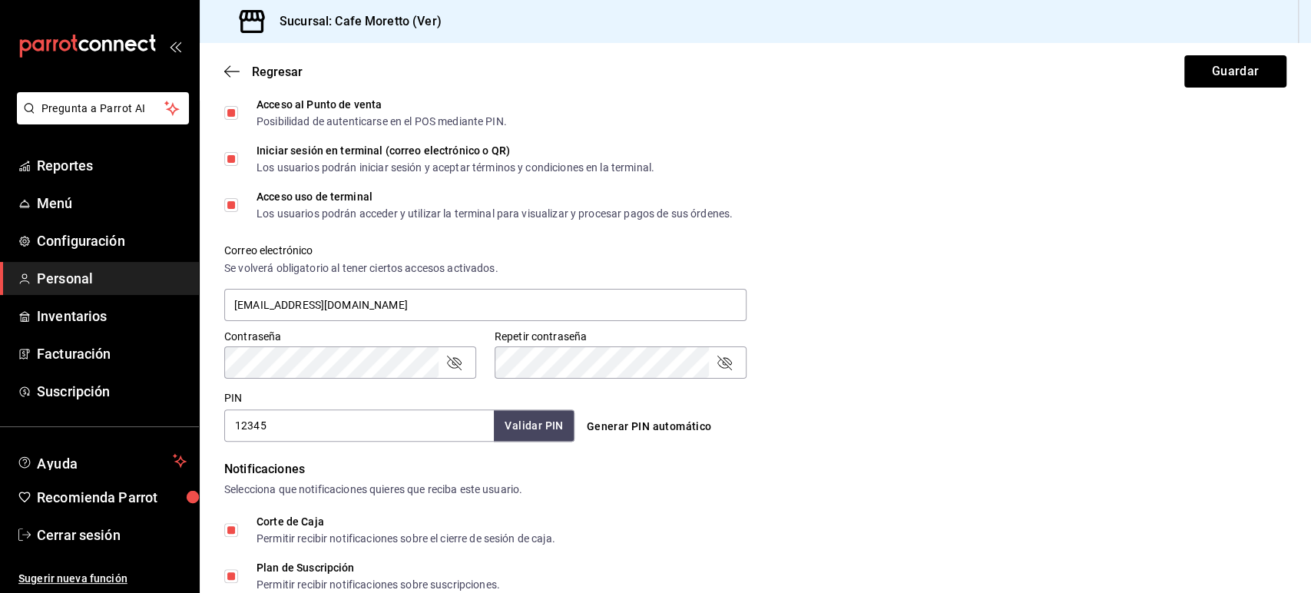
scroll to position [719, 0]
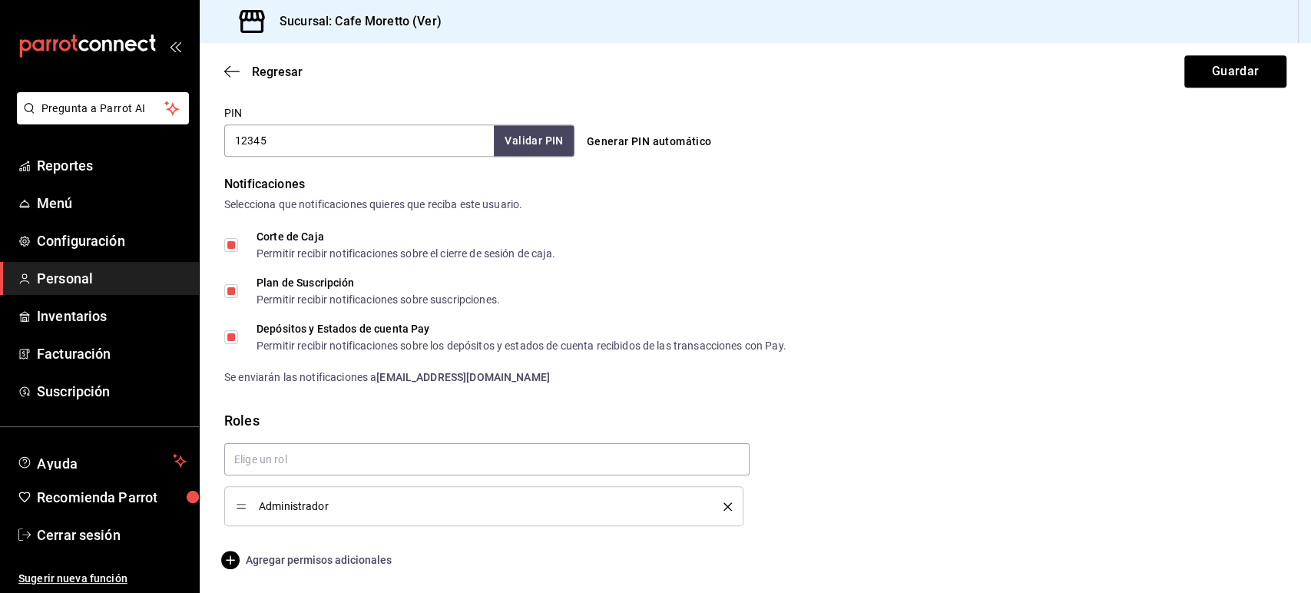
click at [314, 565] on span "Agregar permisos adicionales" at bounding box center [307, 560] width 167 height 18
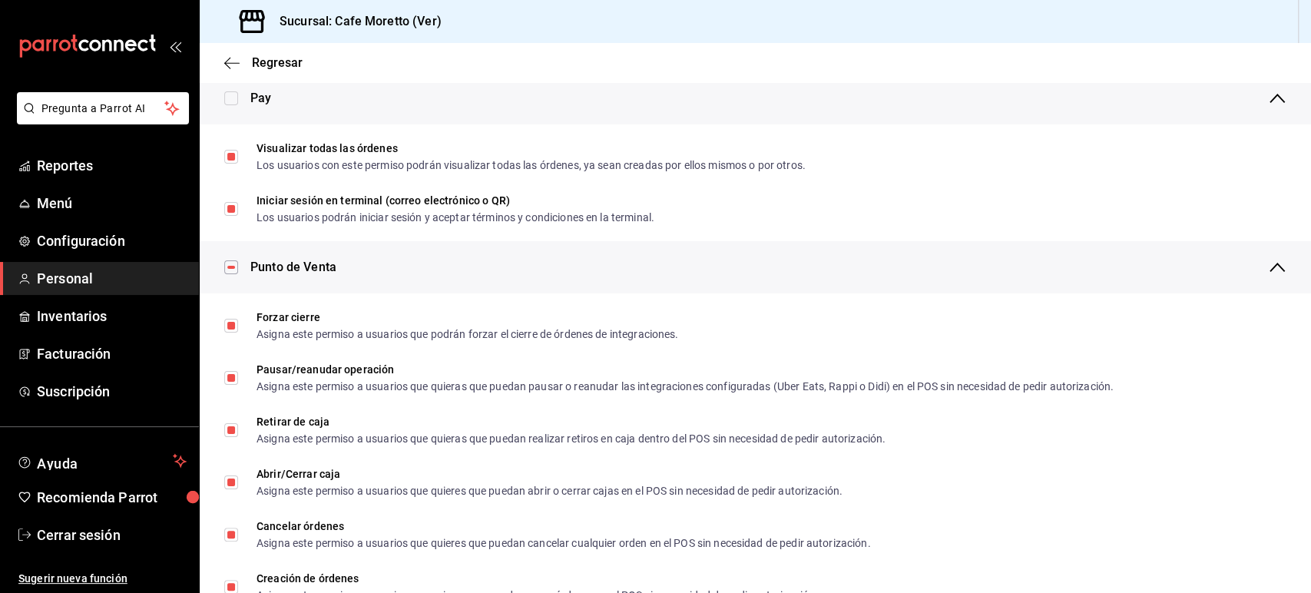
scroll to position [1111, 0]
click at [231, 58] on icon "button" at bounding box center [231, 63] width 15 height 14
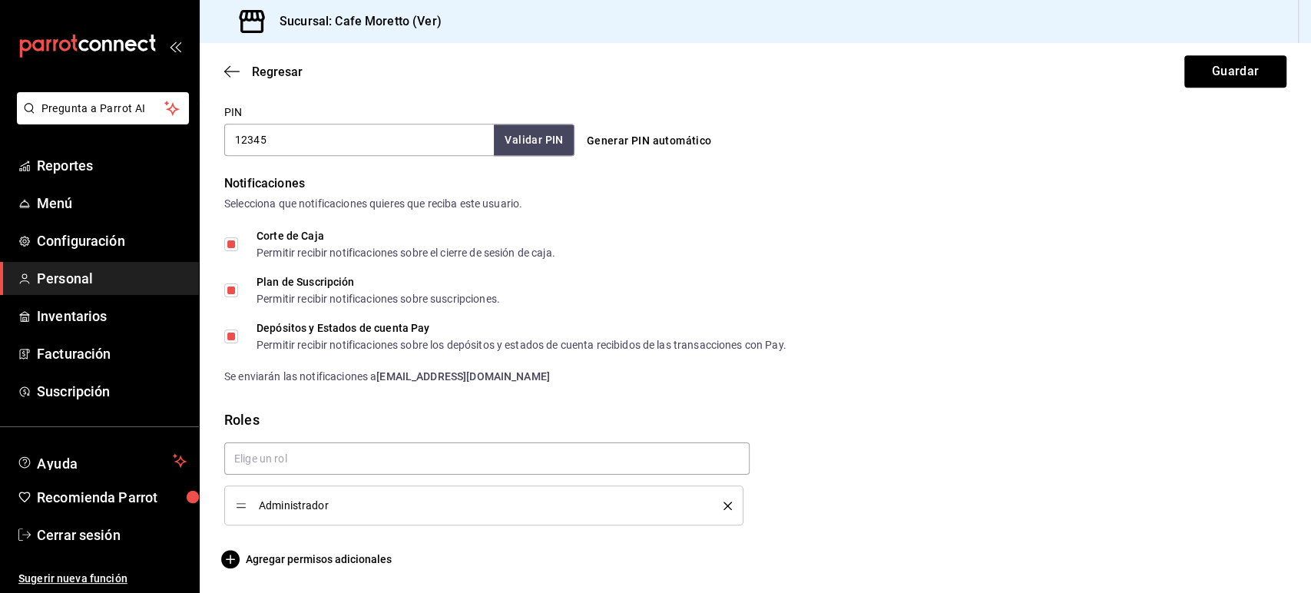
scroll to position [719, 0]
click at [239, 73] on icon "button" at bounding box center [231, 72] width 15 height 14
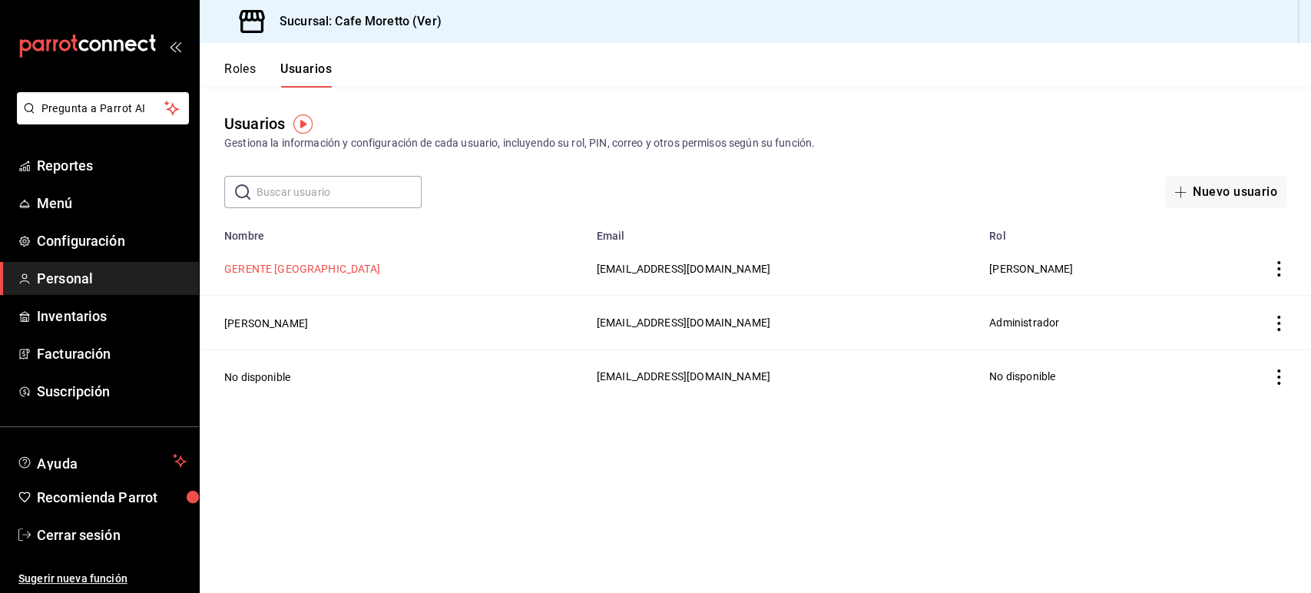
click at [291, 261] on button "GERENTE [GEOGRAPHIC_DATA]" at bounding box center [302, 268] width 156 height 15
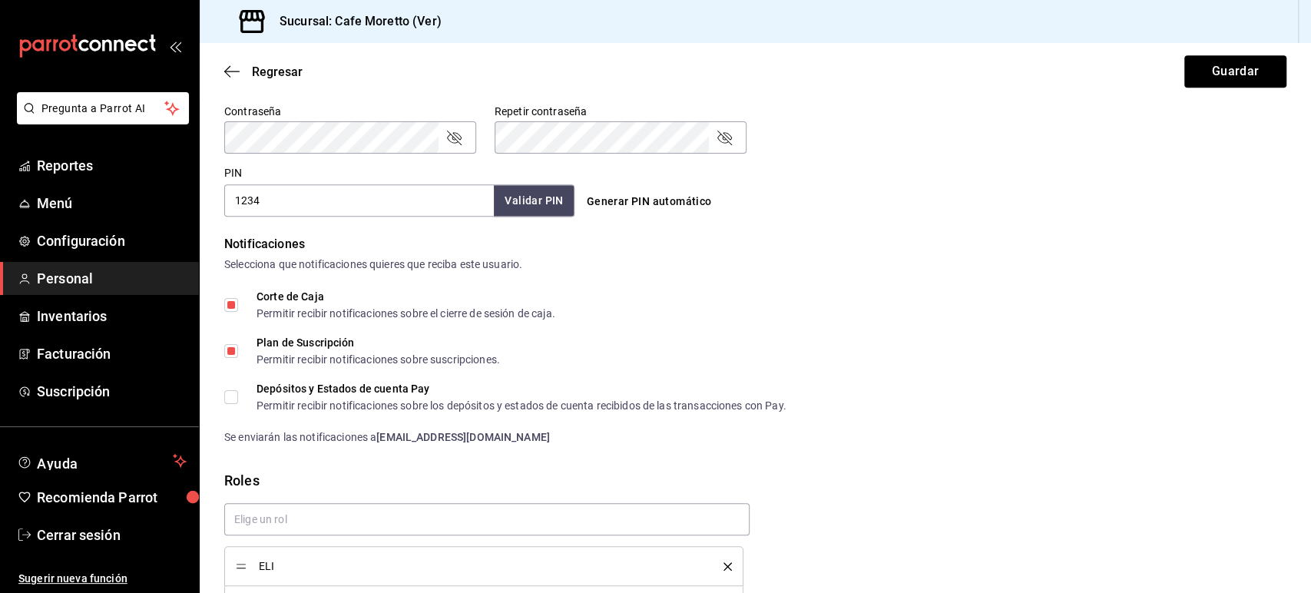
scroll to position [758, 0]
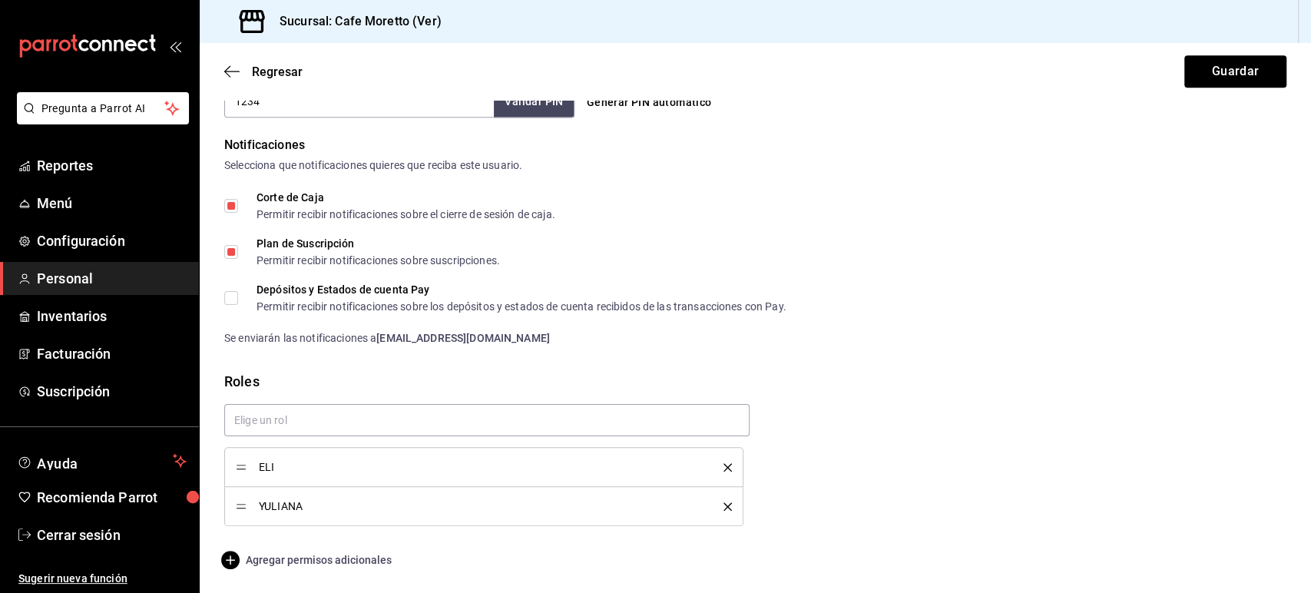
click at [311, 564] on span "Agregar permisos adicionales" at bounding box center [307, 560] width 167 height 18
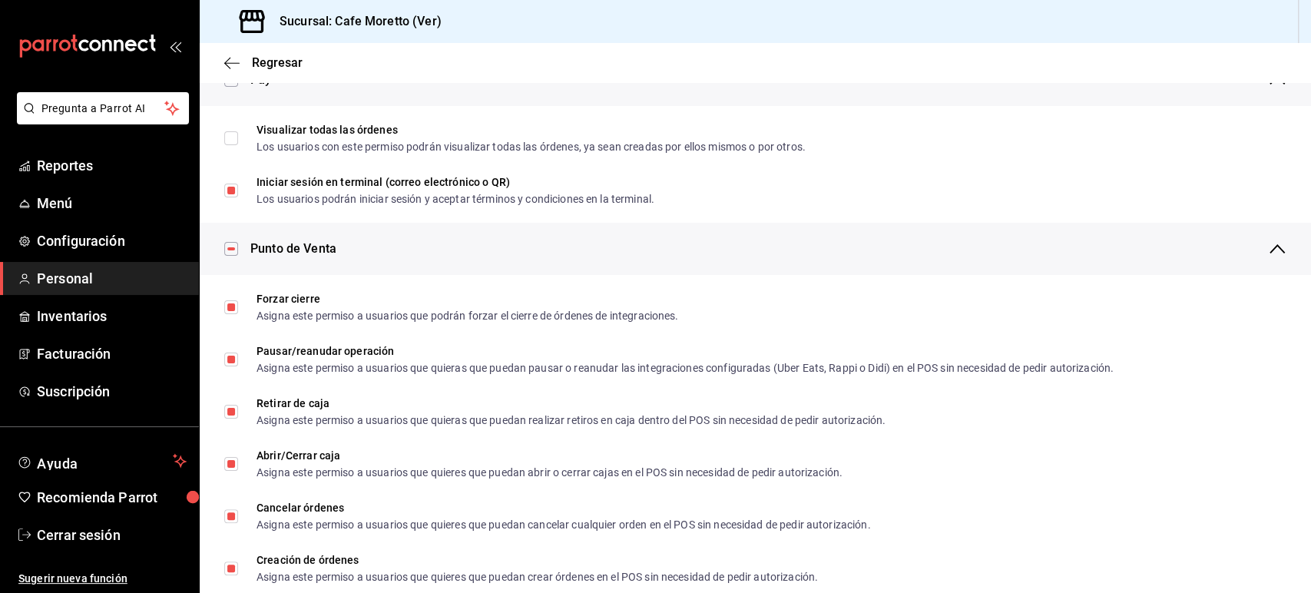
scroll to position [1130, 0]
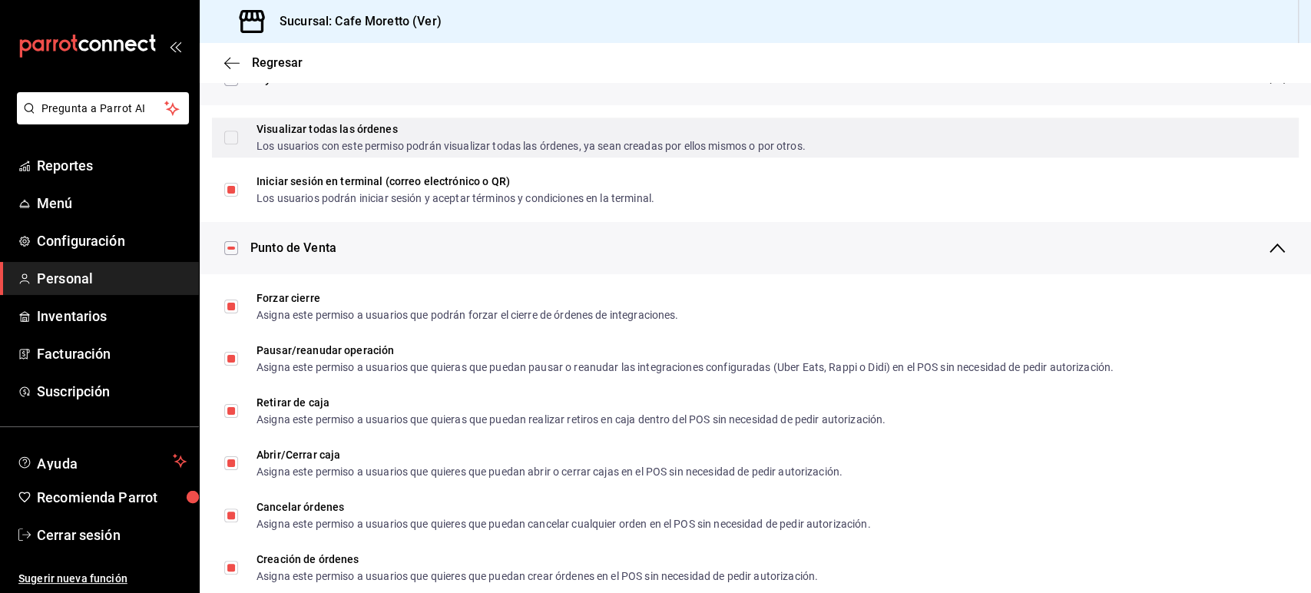
click at [236, 137] on input "Visualizar todas las órdenes Los usuarios con este permiso podrán visualizar to…" at bounding box center [231, 138] width 14 height 14
checkbox input "true"
checkbox input "false"
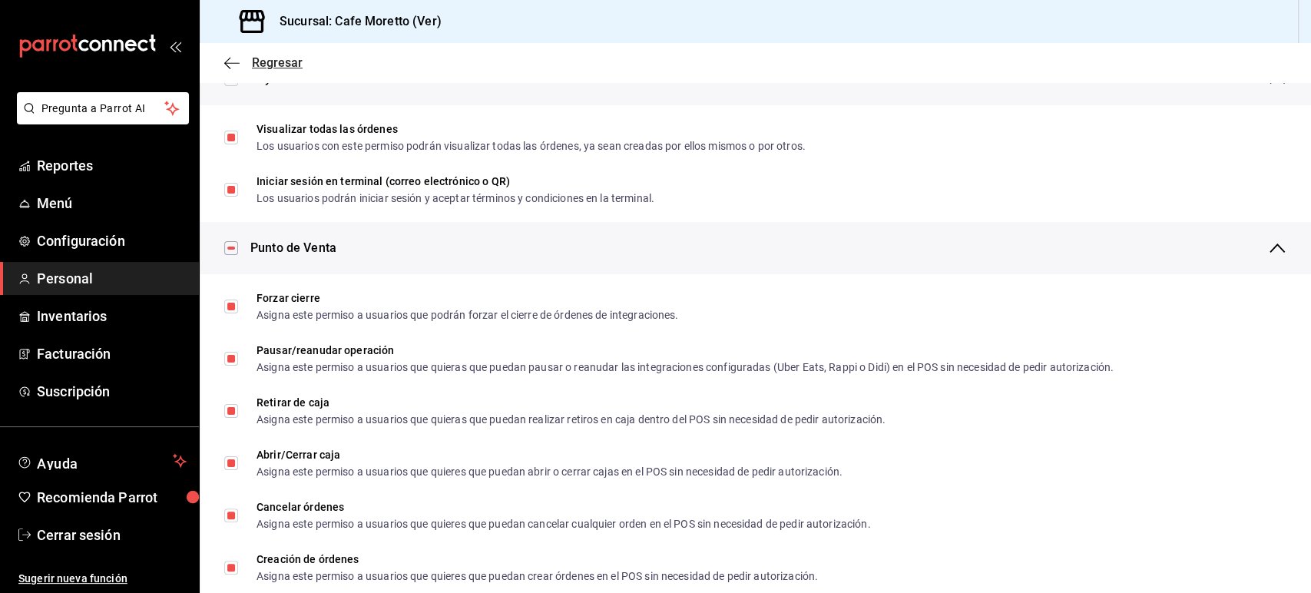
click at [228, 64] on icon "button" at bounding box center [231, 63] width 15 height 14
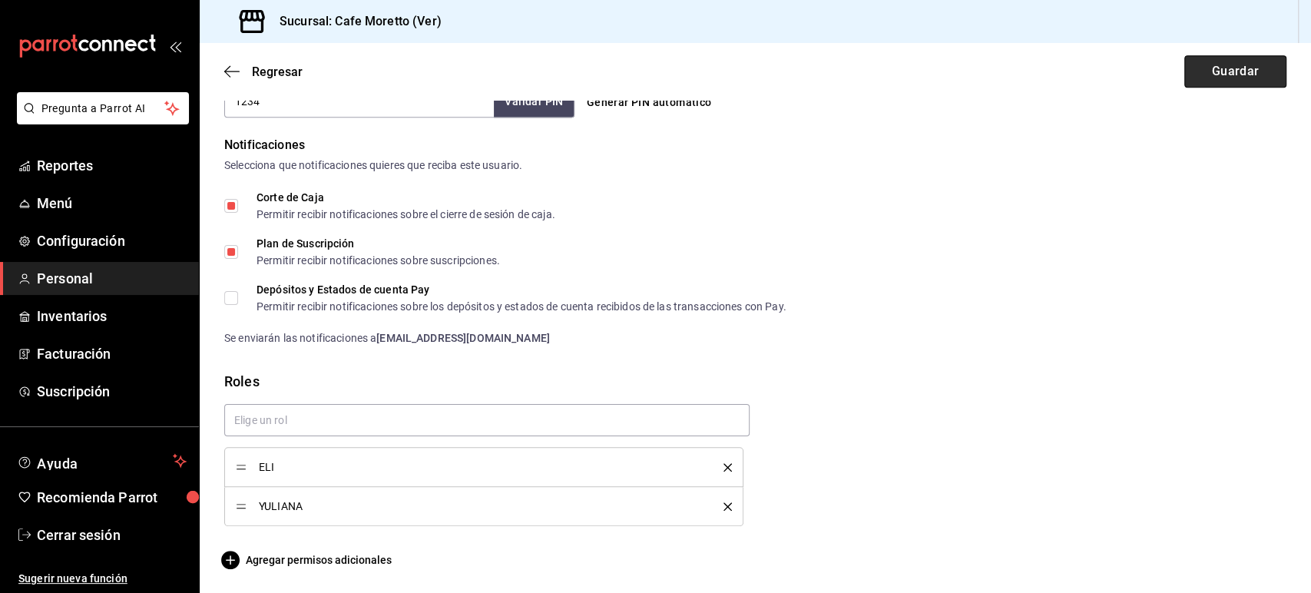
click at [1203, 71] on button "Guardar" at bounding box center [1235, 71] width 102 height 32
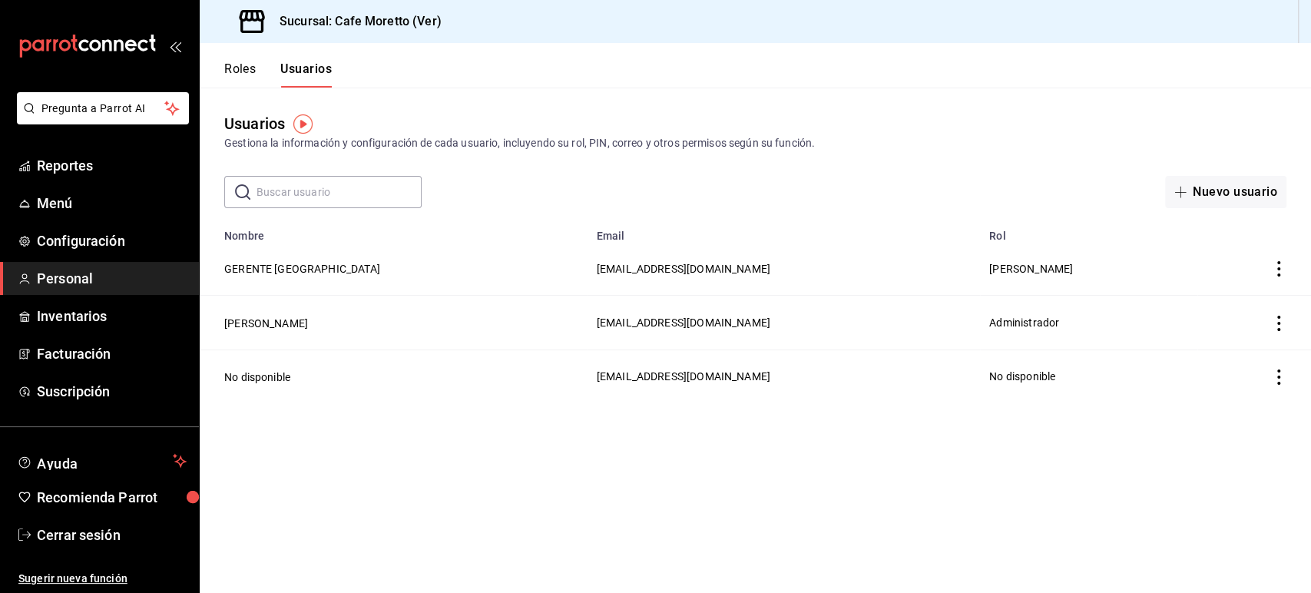
click at [264, 260] on td "GERENTE [GEOGRAPHIC_DATA]" at bounding box center [394, 269] width 388 height 54
click at [270, 265] on button "GERENTE [GEOGRAPHIC_DATA]" at bounding box center [302, 268] width 156 height 15
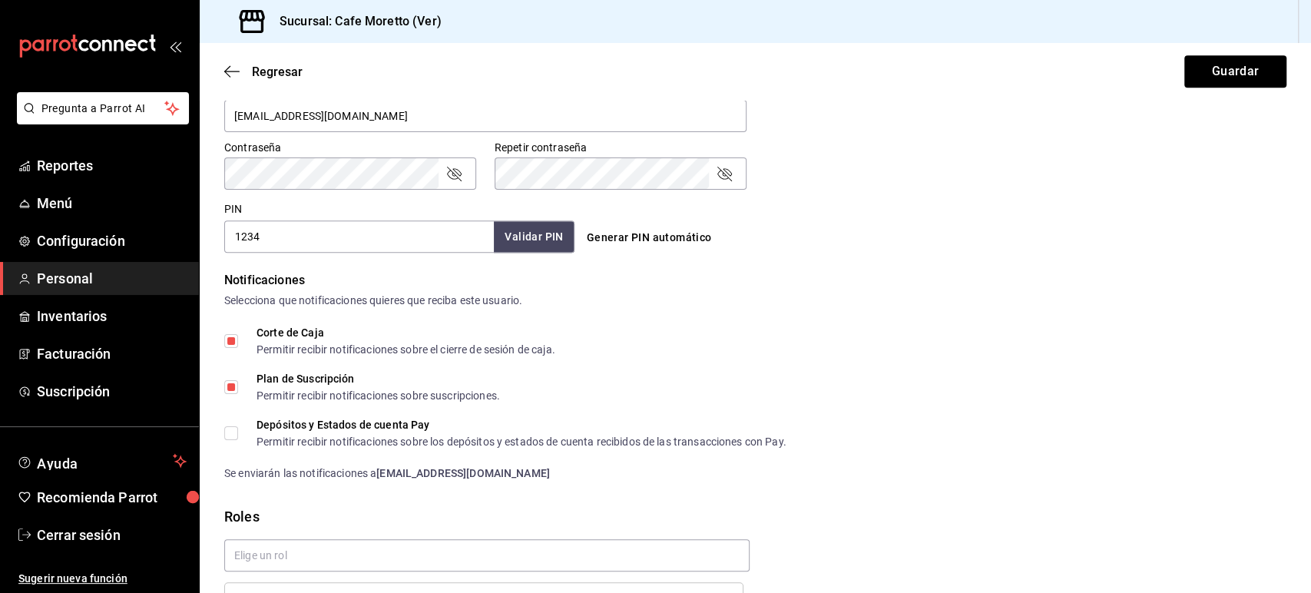
scroll to position [758, 0]
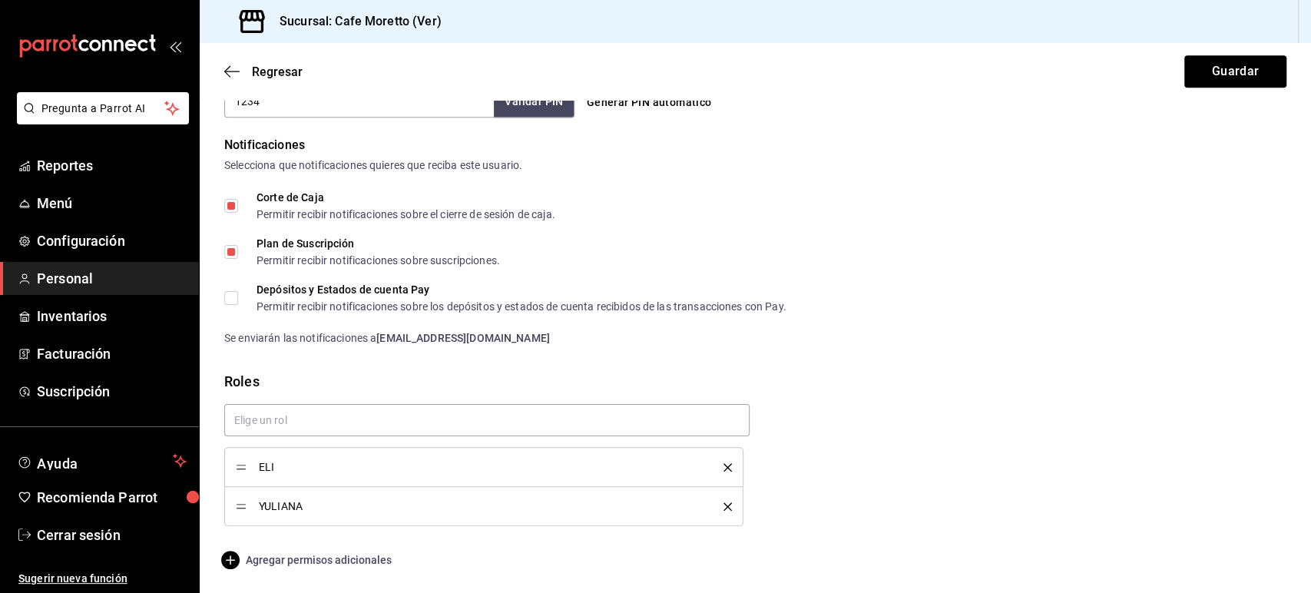
click at [326, 558] on span "Agregar permisos adicionales" at bounding box center [307, 560] width 167 height 18
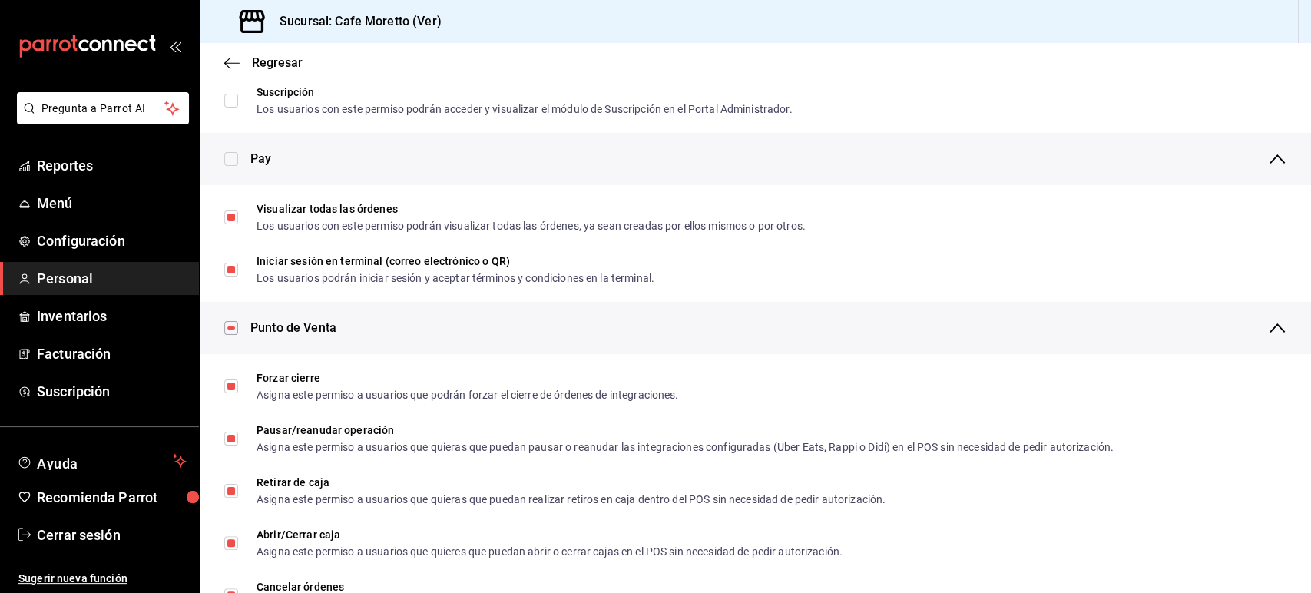
scroll to position [1051, 0]
click at [368, 25] on h3 "Sucursal: Cafe Moretto (Ver)" at bounding box center [354, 21] width 174 height 18
copy h3 "Sucursal: Cafe Moretto (Ver)"
